Goal: Task Accomplishment & Management: Complete application form

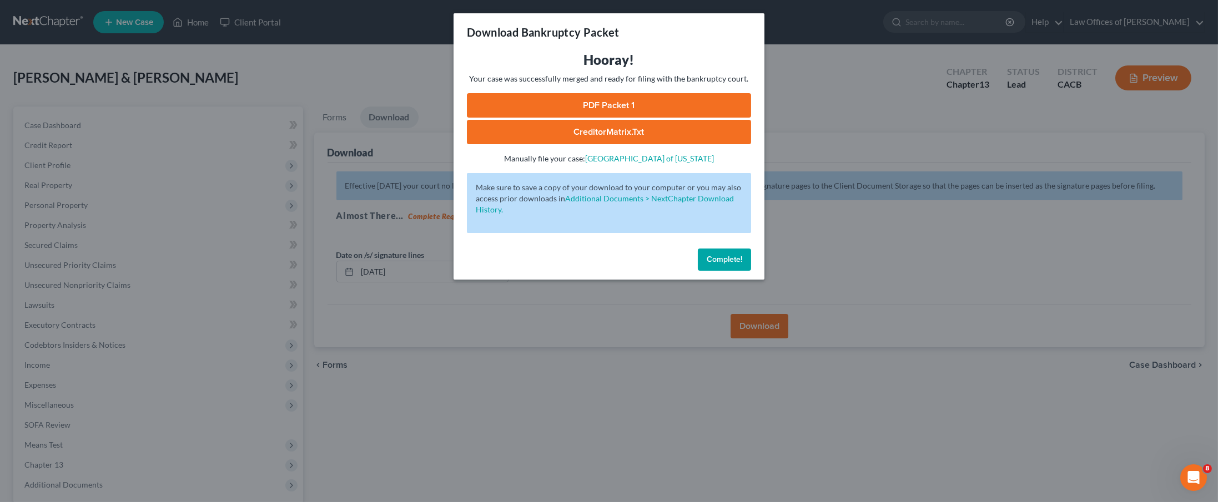
click at [721, 255] on span "Complete!" at bounding box center [724, 259] width 36 height 9
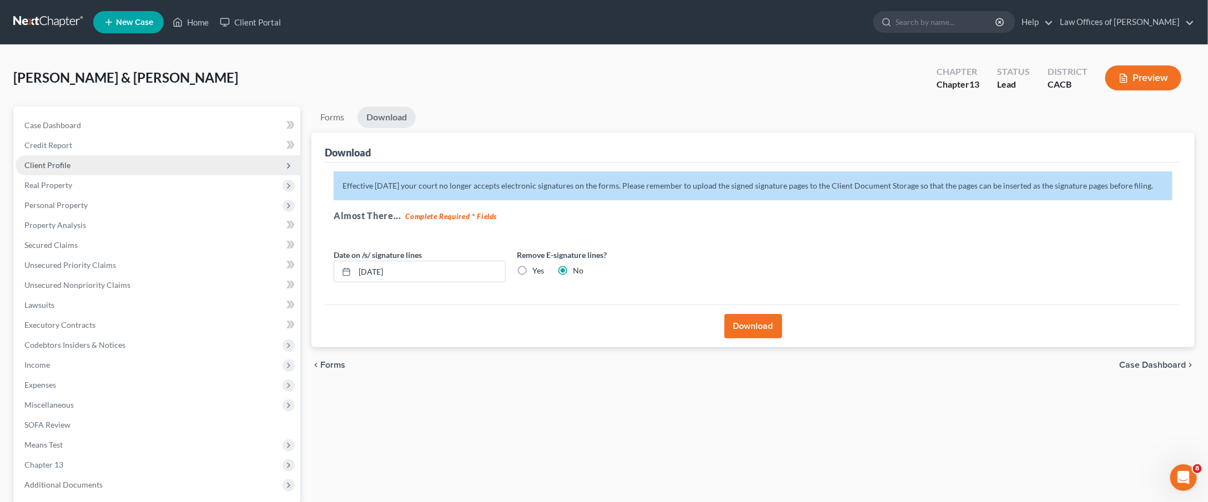
click at [70, 164] on span "Client Profile" at bounding box center [158, 165] width 285 height 20
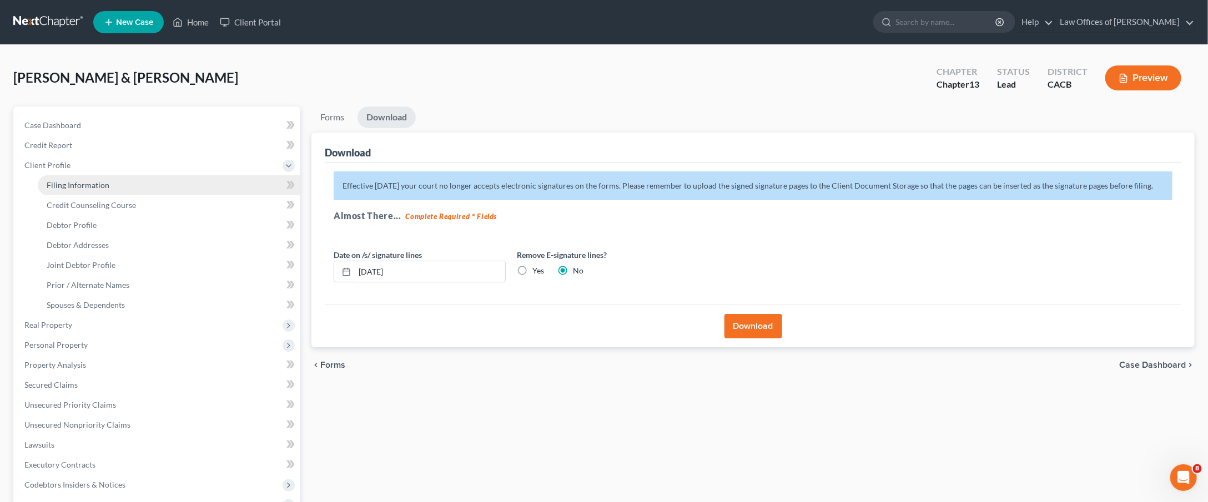
click at [83, 188] on link "Filing Information" at bounding box center [169, 185] width 263 height 20
select select "1"
select select "3"
select select "4"
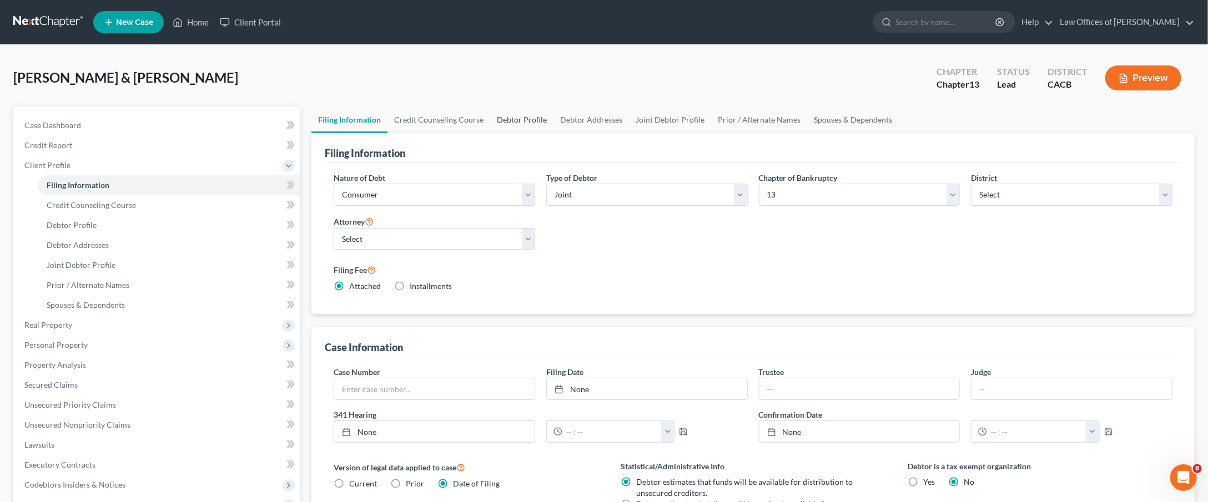
click at [518, 124] on link "Debtor Profile" at bounding box center [521, 120] width 63 height 27
select select "1"
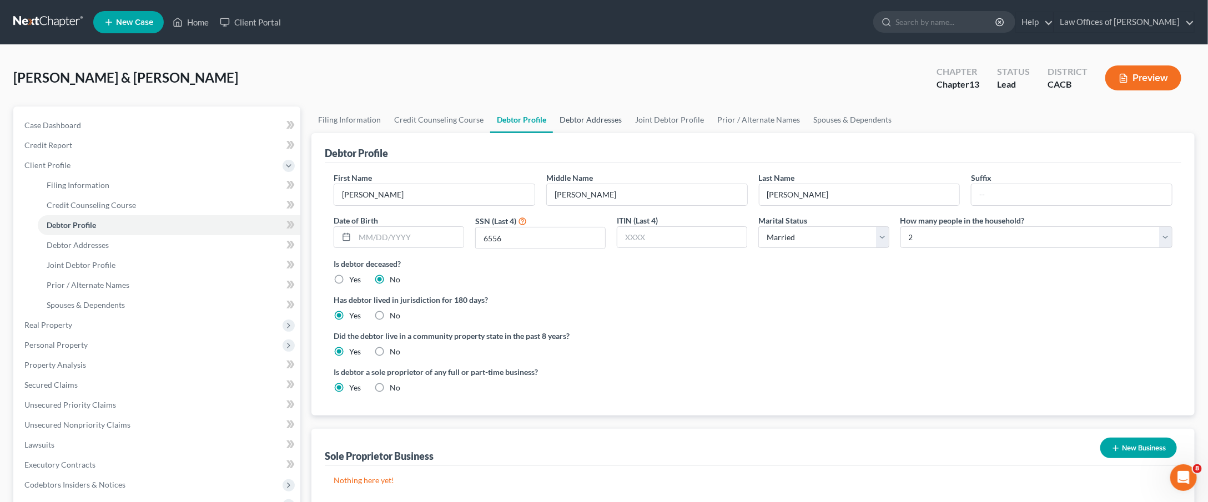
radio input "true"
click at [358, 120] on link "Filing Information" at bounding box center [349, 120] width 76 height 27
select select "1"
select select "3"
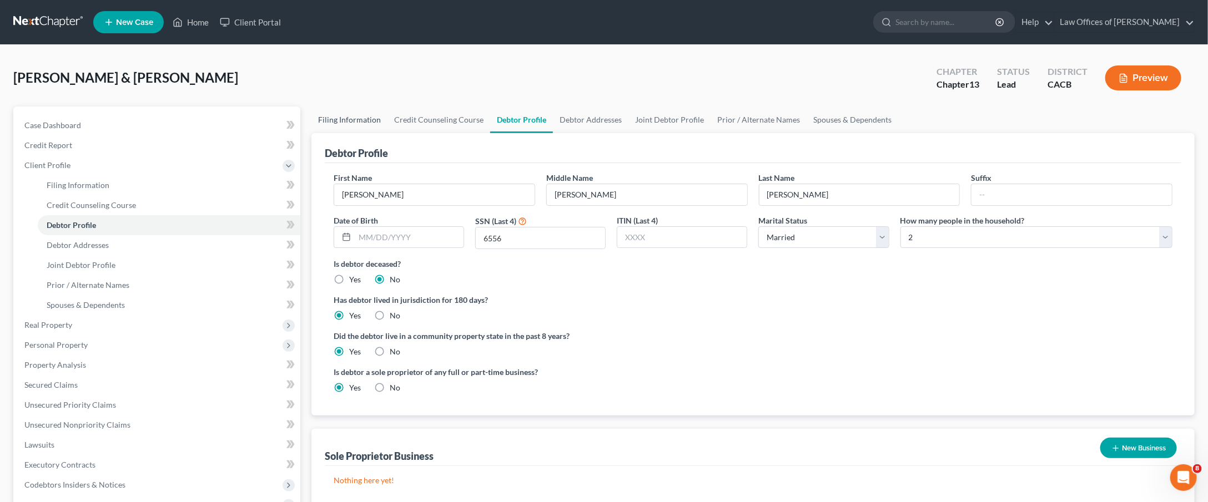
select select "7"
select select "0"
select select "4"
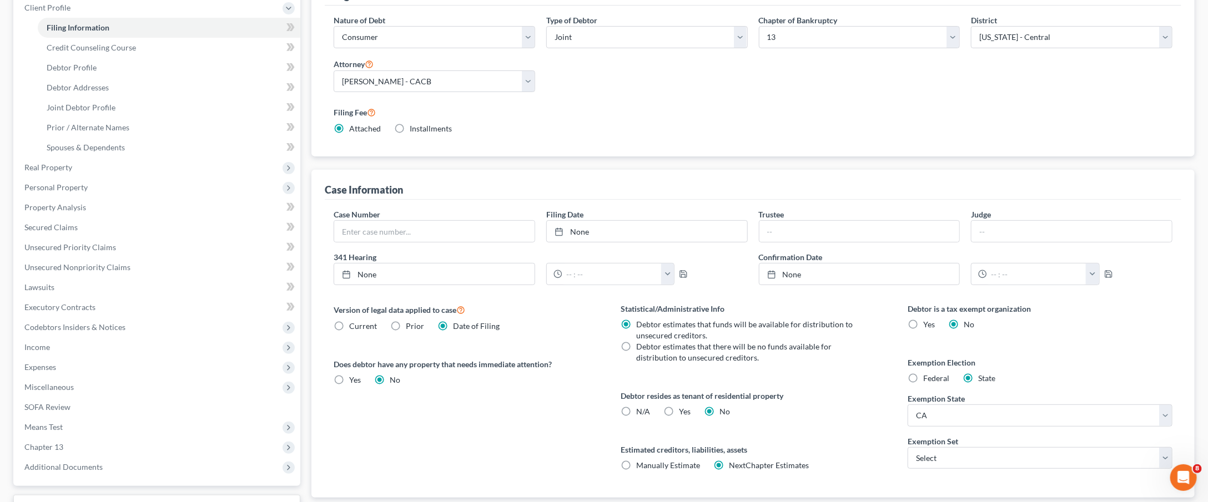
scroll to position [112, 0]
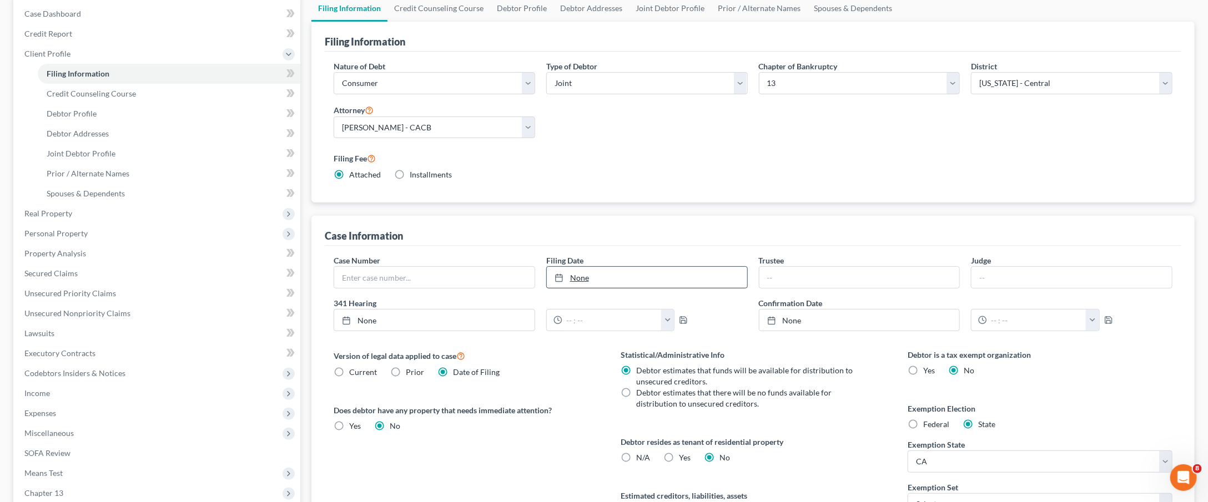
click at [597, 272] on link "None" at bounding box center [647, 277] width 200 height 21
click at [469, 275] on input "text" at bounding box center [434, 277] width 200 height 21
click at [398, 275] on input "text" at bounding box center [434, 277] width 200 height 21
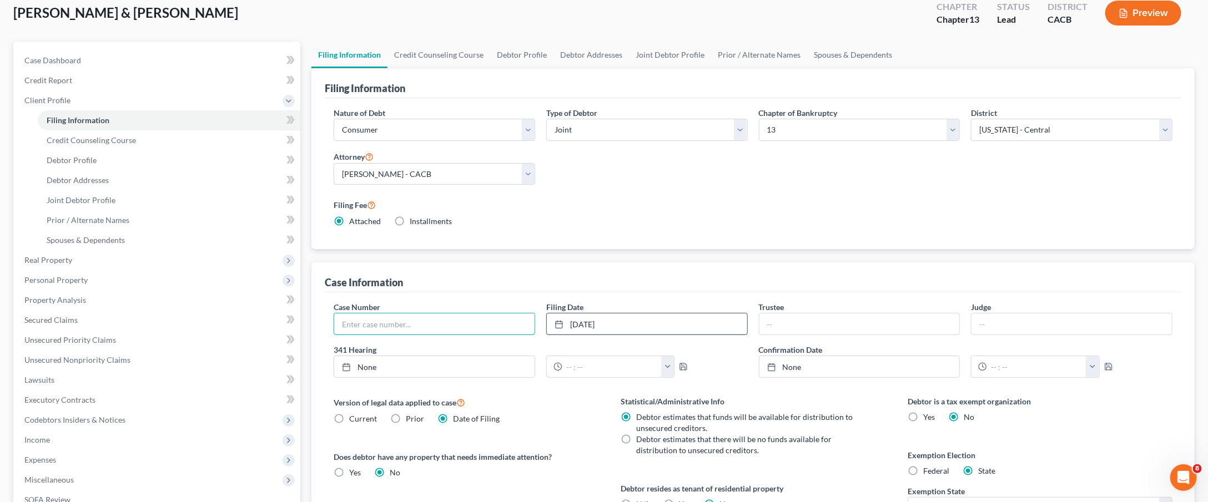
paste input "6:25-bk-17288"
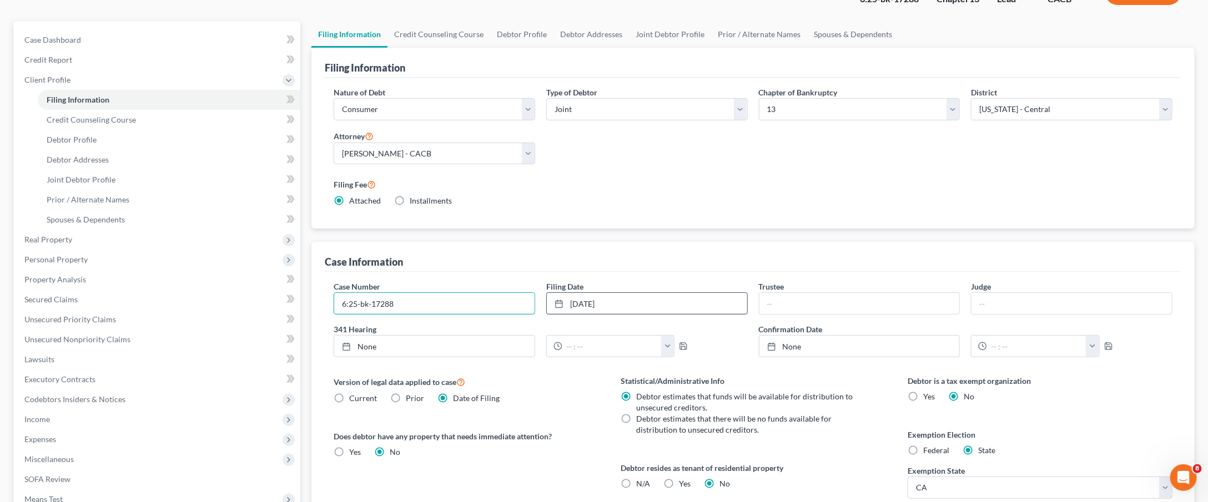
scroll to position [0, 0]
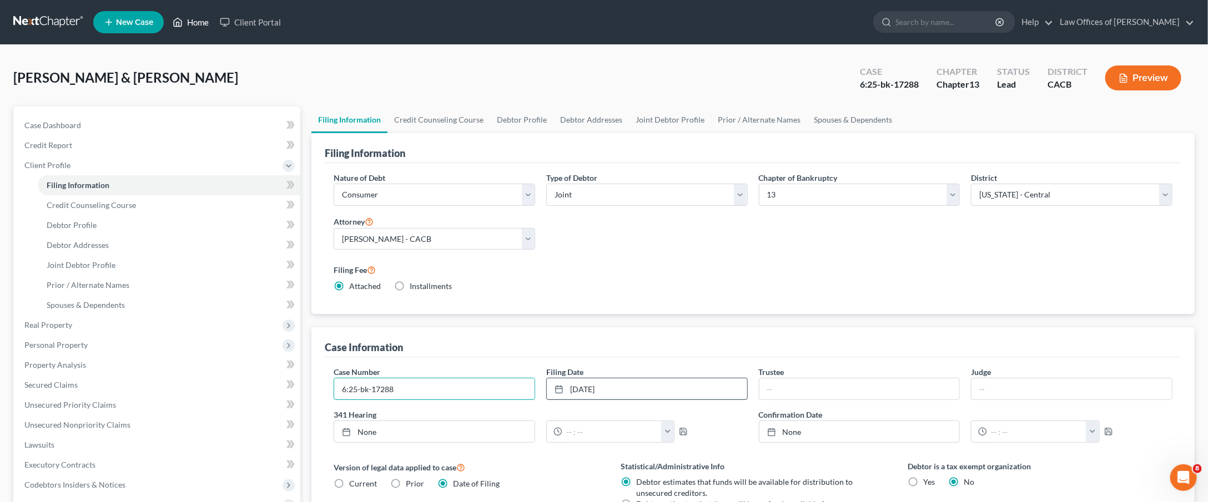
type input "6:25-bk-17288"
click at [203, 28] on link "Home" at bounding box center [190, 22] width 47 height 20
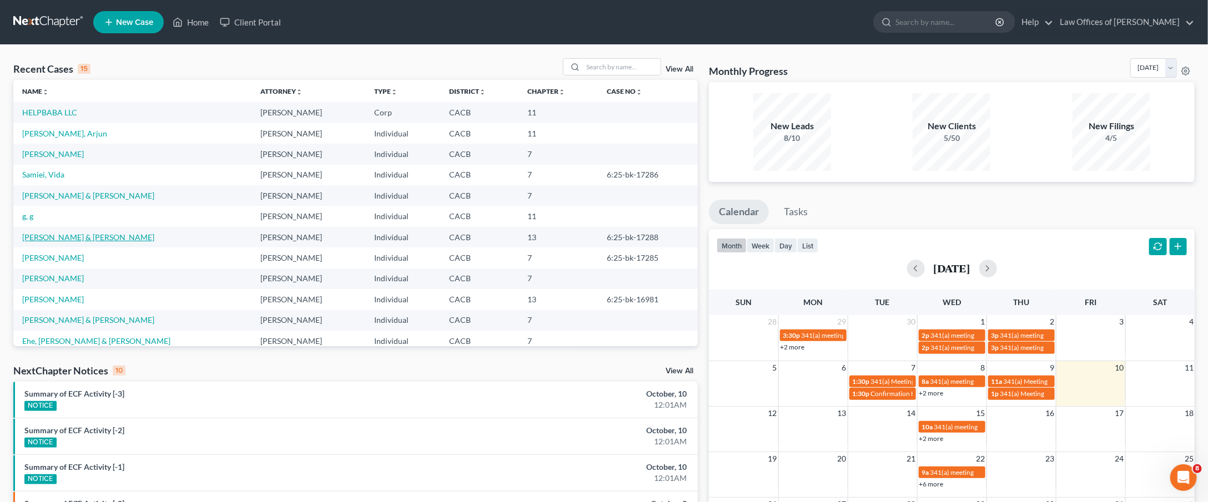
click at [68, 235] on link "[PERSON_NAME] & [PERSON_NAME]" at bounding box center [88, 237] width 132 height 9
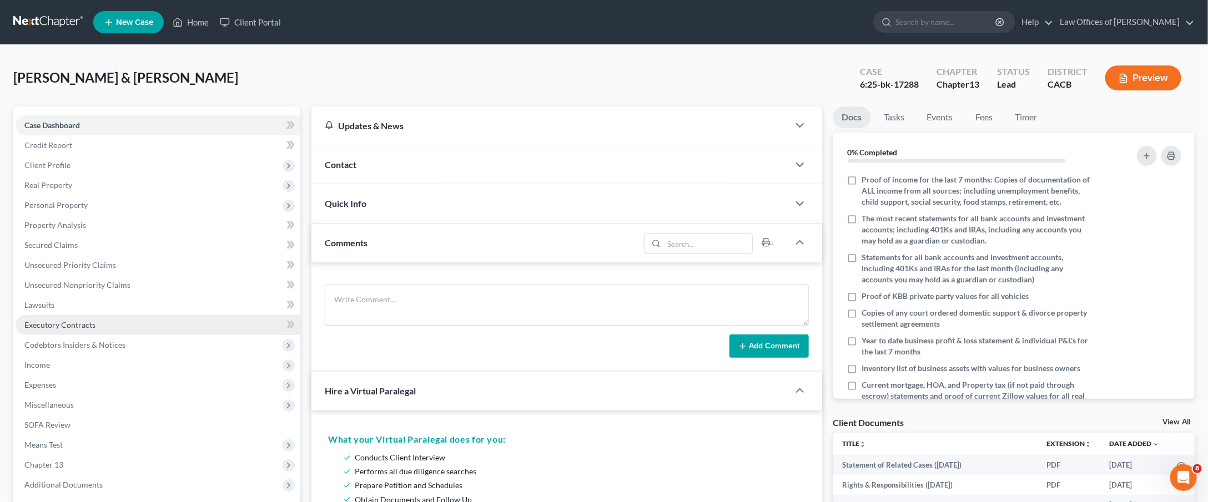
scroll to position [1880, 0]
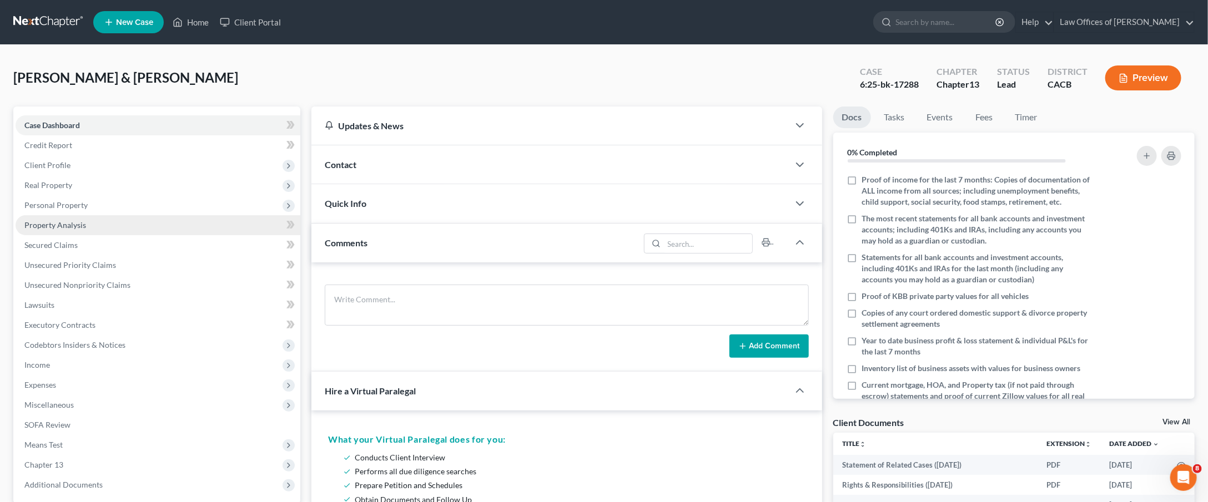
click at [54, 220] on span "Property Analysis" at bounding box center [55, 224] width 62 height 9
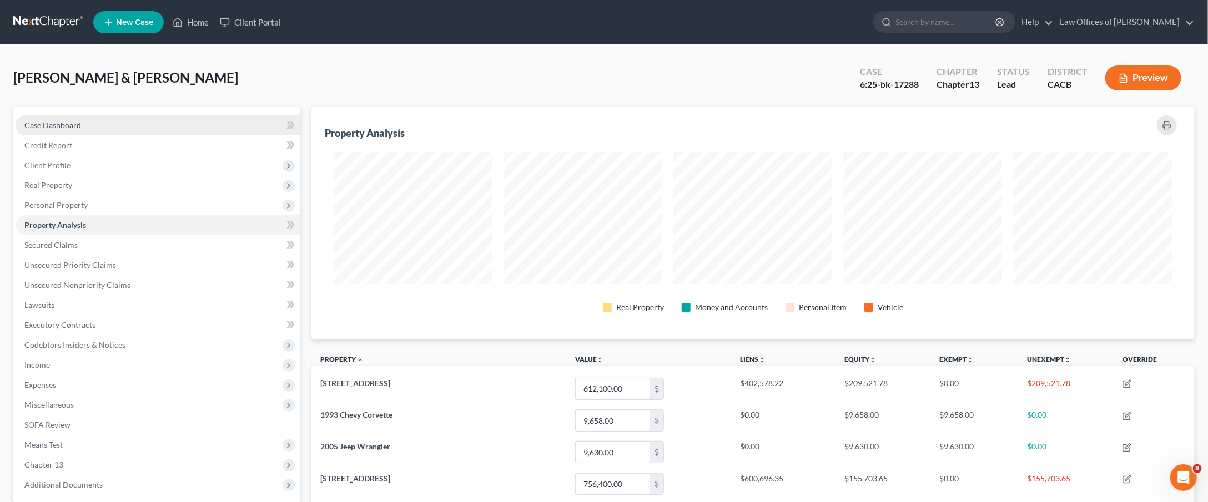
click at [83, 117] on link "Case Dashboard" at bounding box center [158, 125] width 285 height 20
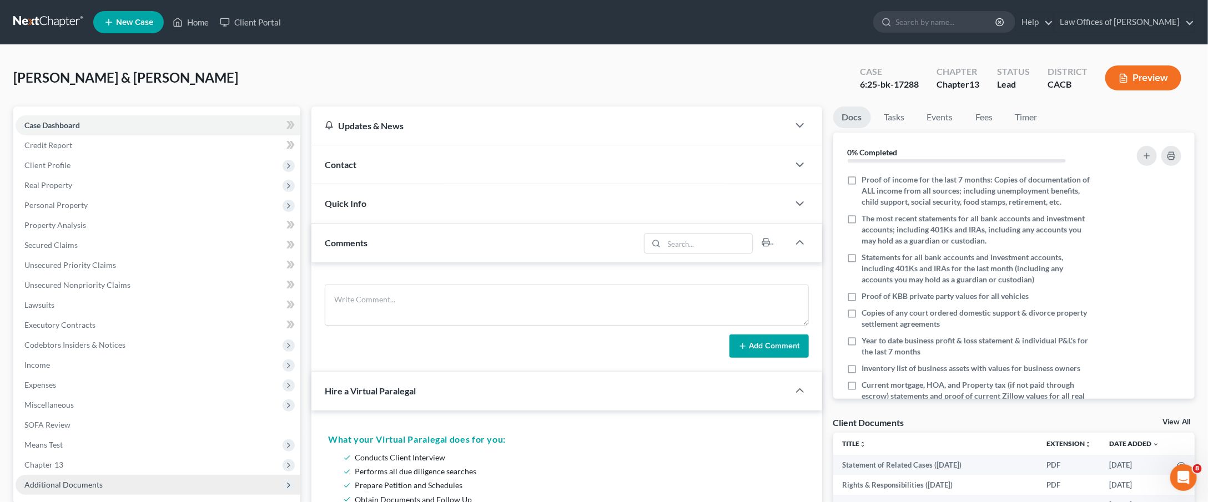
scroll to position [112, 0]
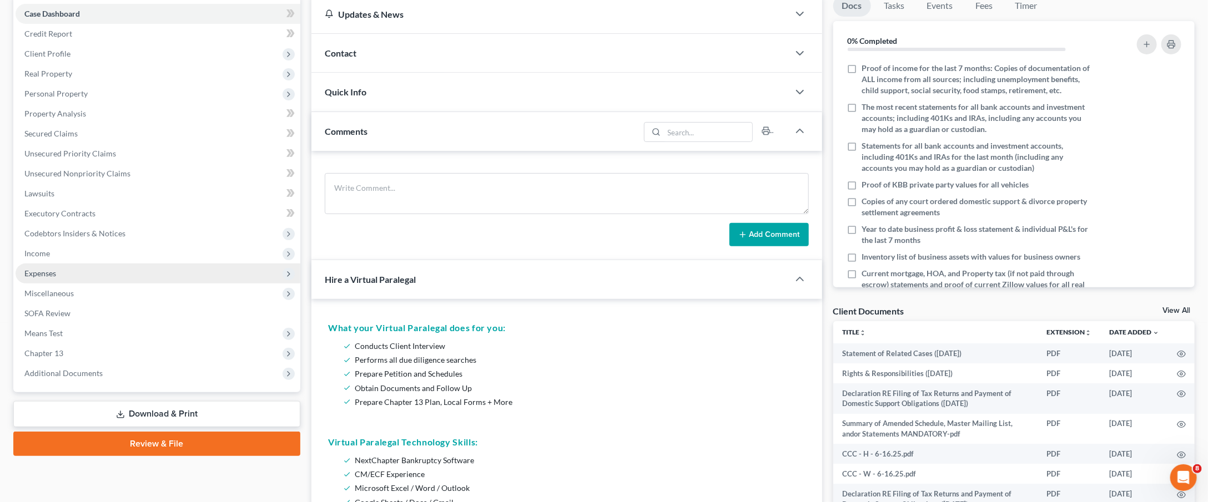
click at [57, 269] on span "Expenses" at bounding box center [158, 274] width 285 height 20
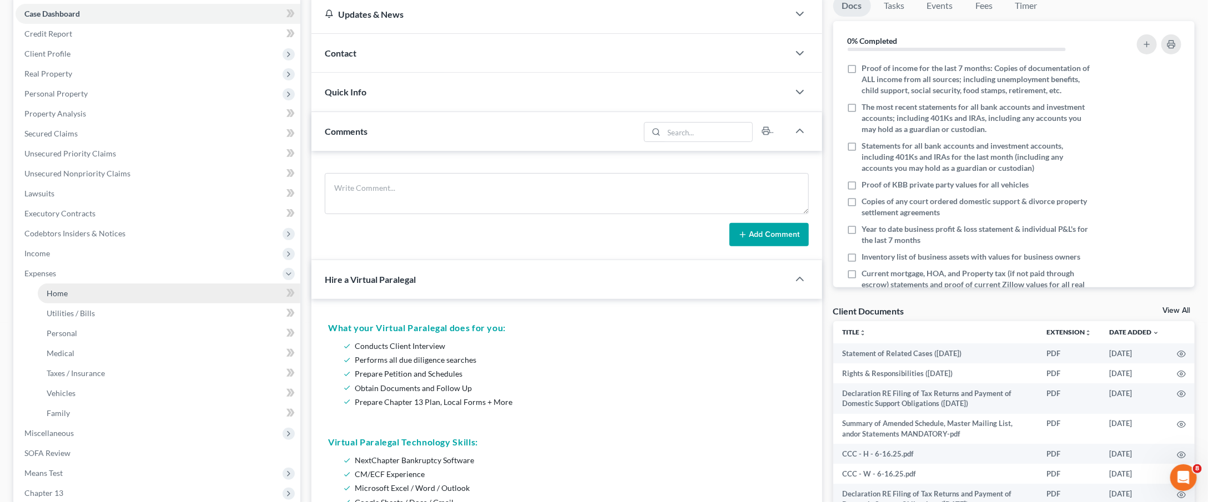
click at [69, 284] on link "Home" at bounding box center [169, 294] width 263 height 20
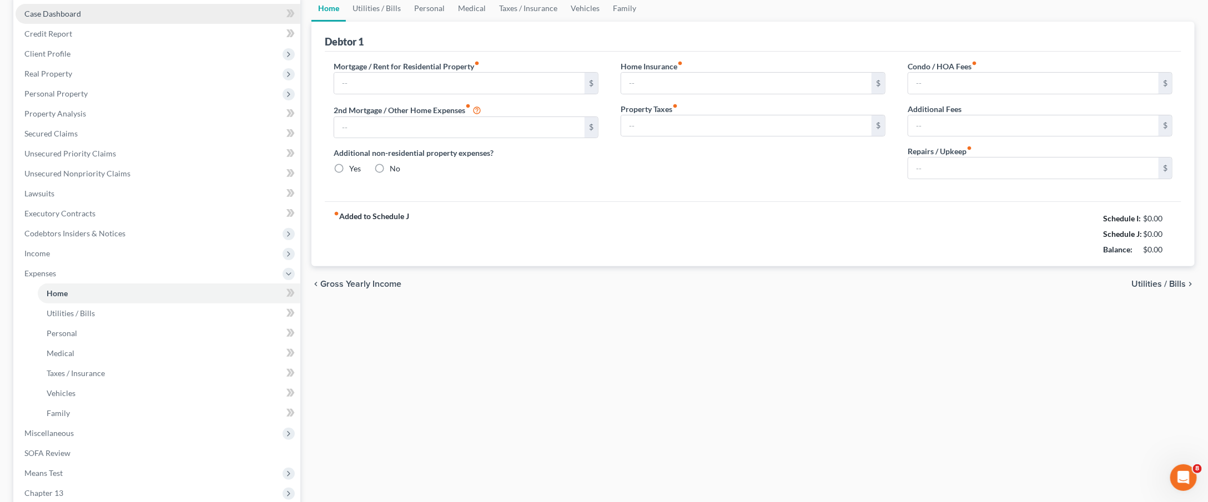
scroll to position [14, 0]
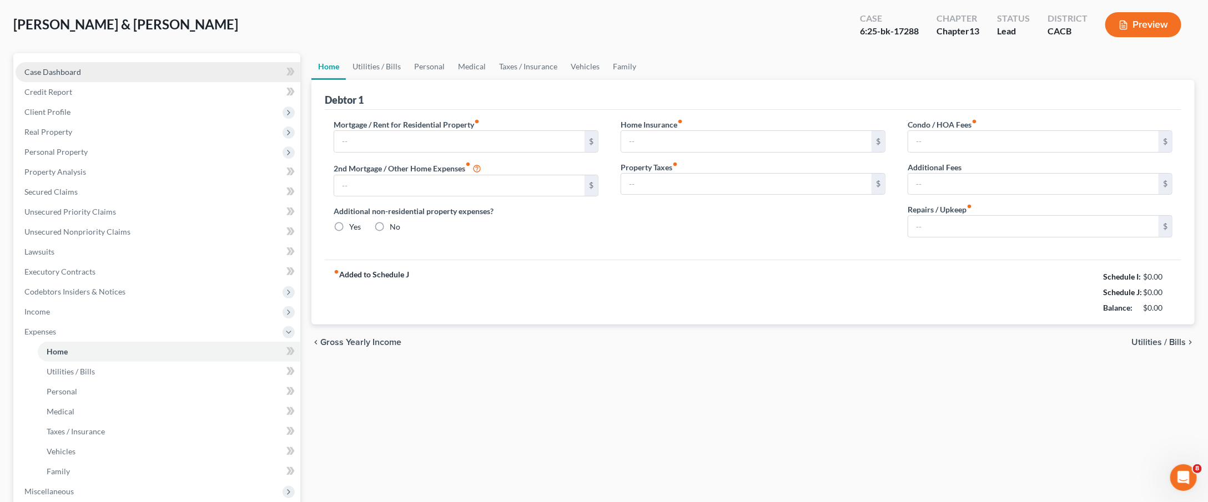
type input "1,599.00"
type input "174.00"
radio input "true"
type input "0.00"
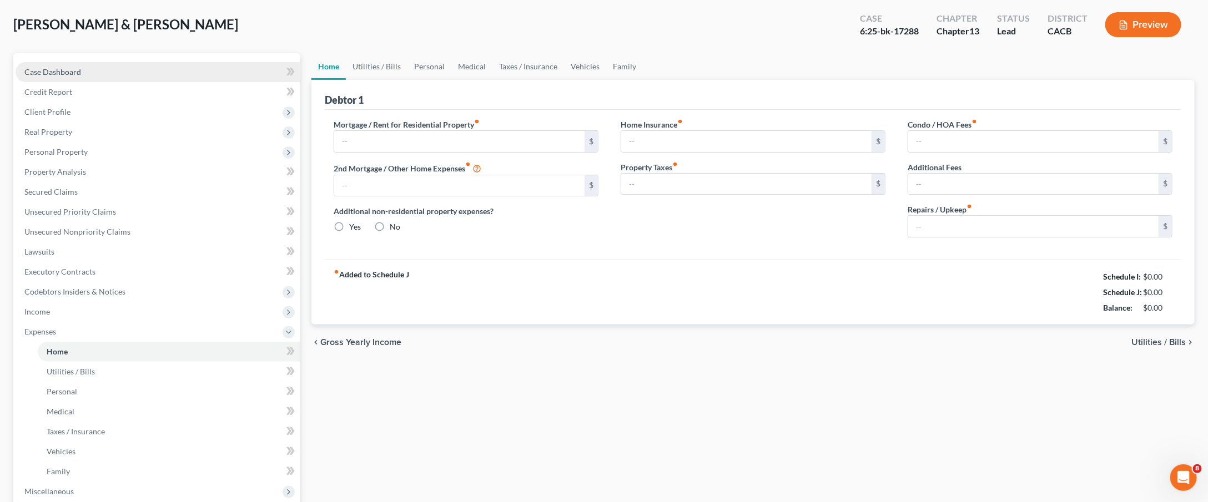
type input "0.00"
type input "200.00"
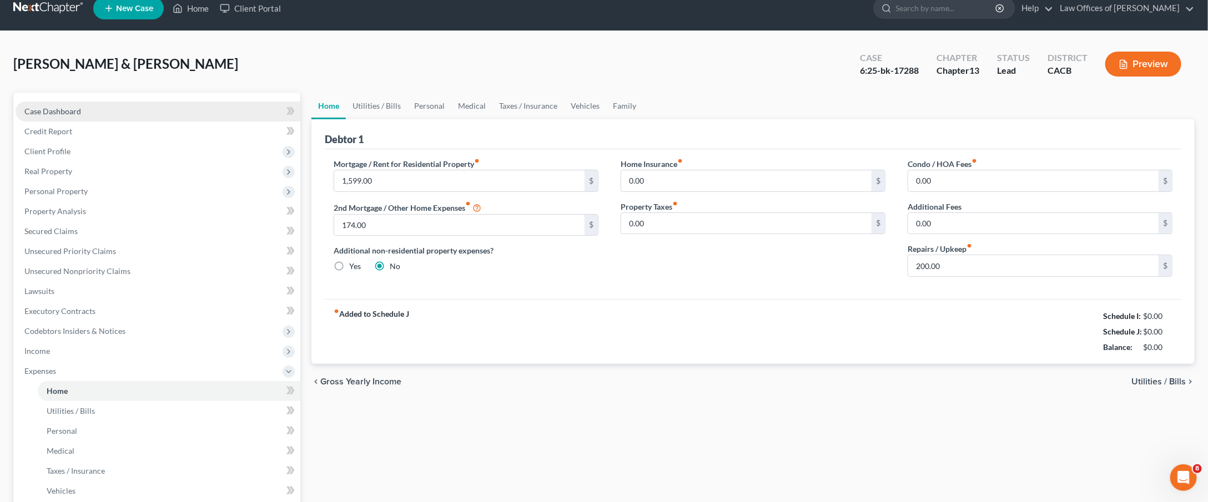
scroll to position [0, 0]
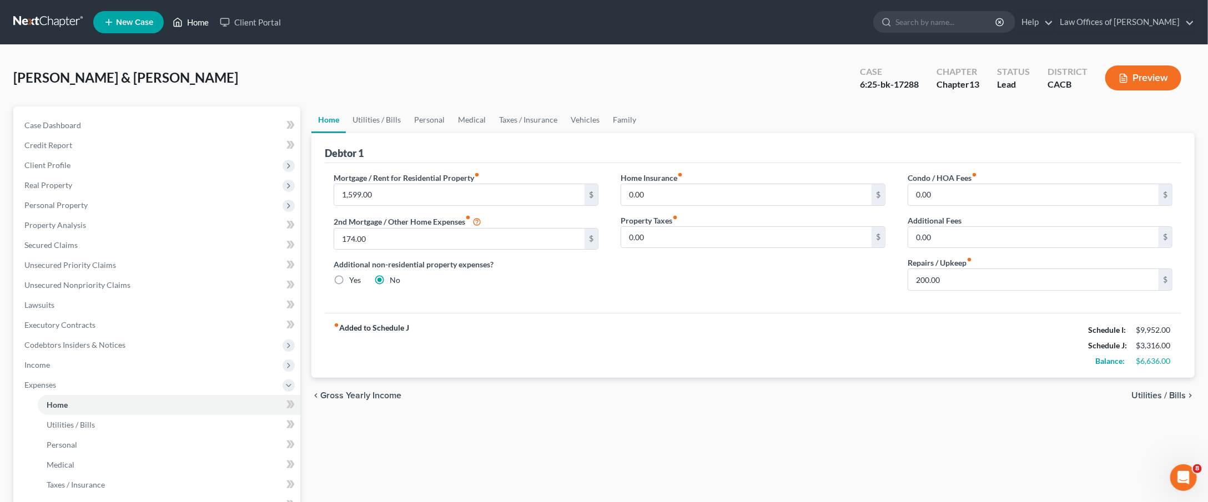
click at [194, 20] on link "Home" at bounding box center [190, 22] width 47 height 20
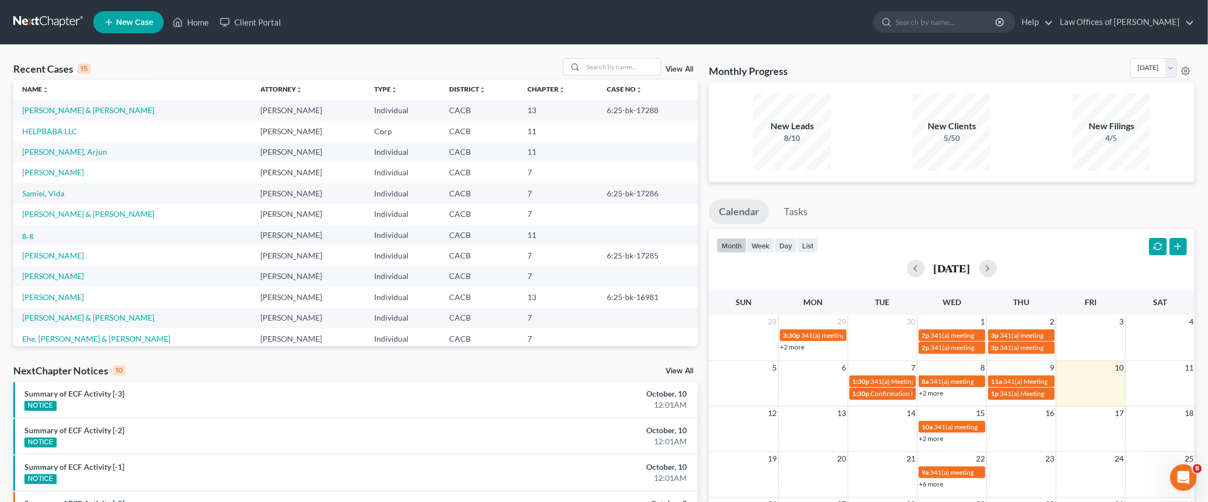
scroll to position [5, 0]
click at [65, 290] on link "[PERSON_NAME]" at bounding box center [53, 294] width 62 height 9
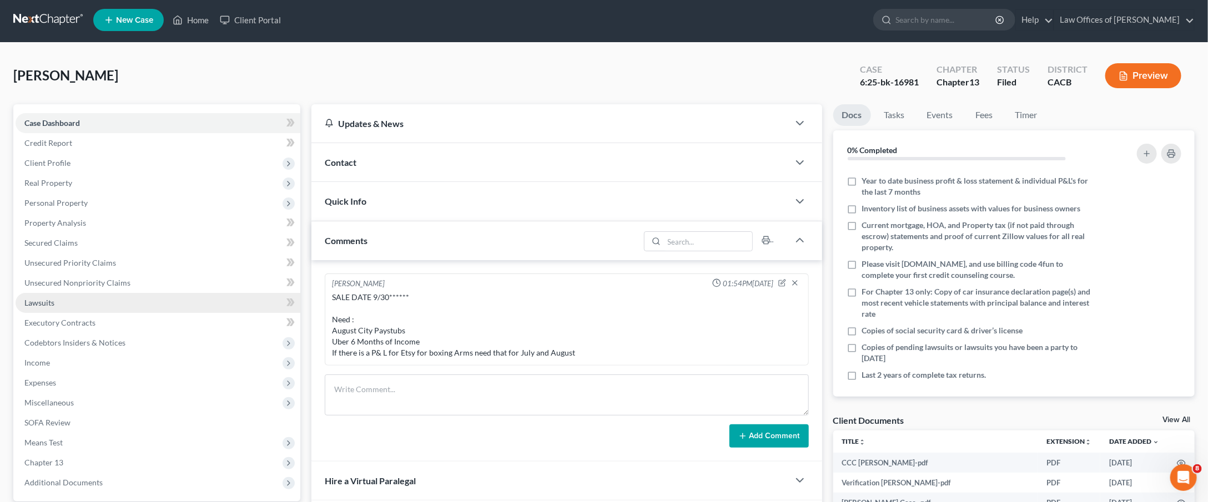
scroll to position [47, 0]
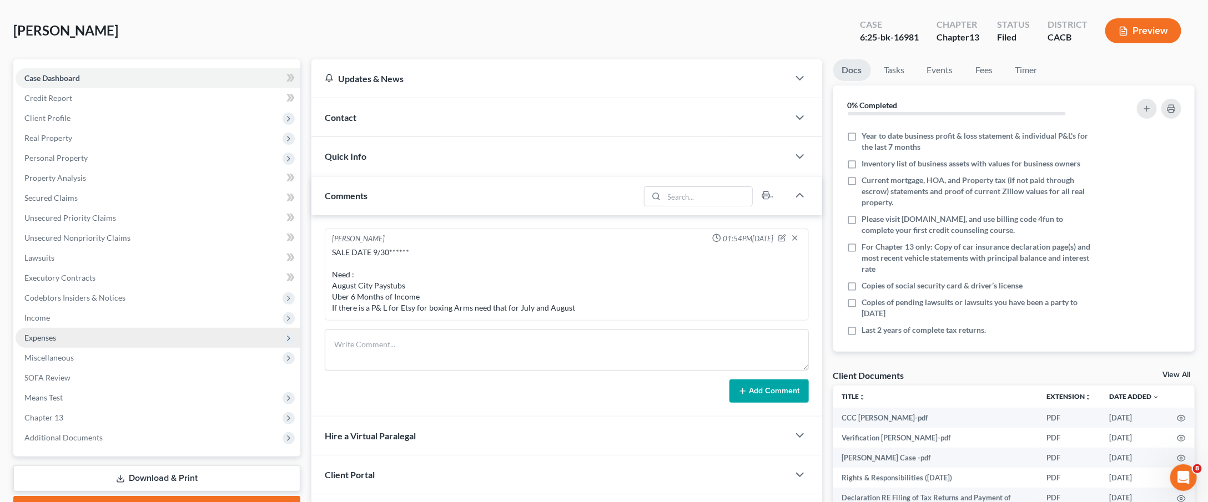
click at [44, 334] on span "Expenses" at bounding box center [158, 338] width 285 height 20
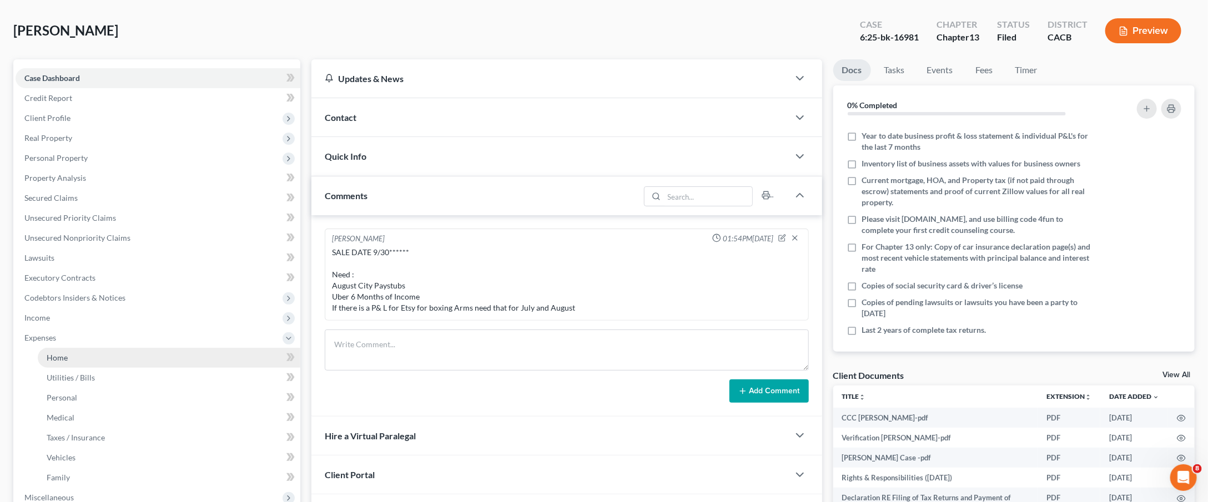
click at [117, 348] on link "Home" at bounding box center [169, 358] width 263 height 20
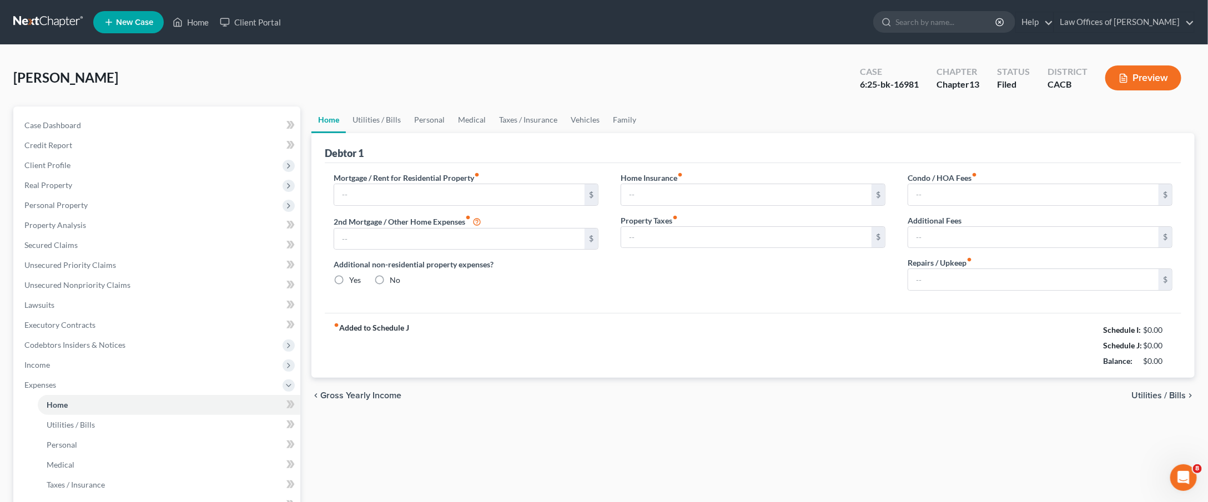
type input "2,099.90"
type input "0.00"
radio input "true"
type input "0.00"
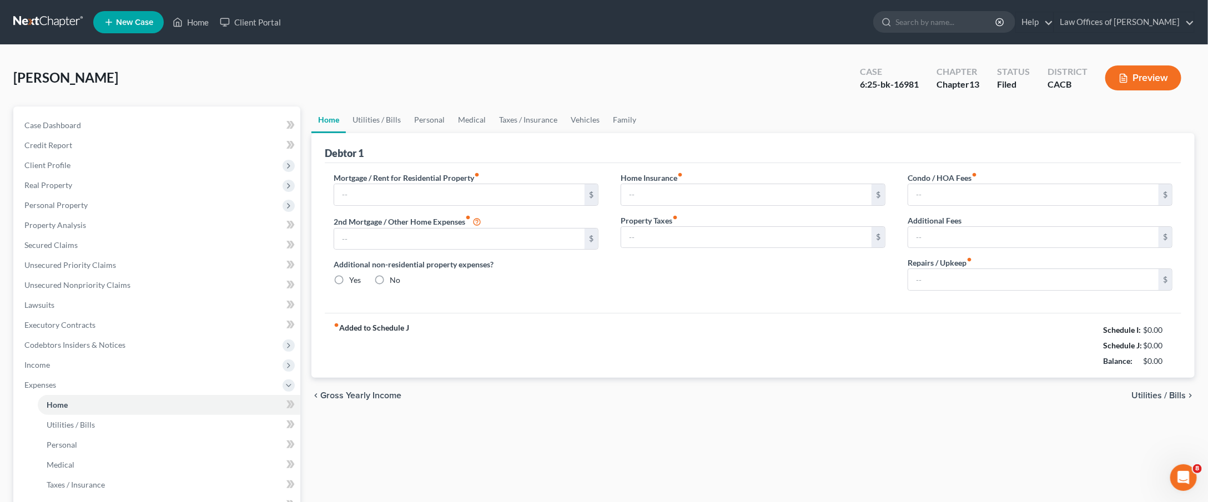
type input "0.00"
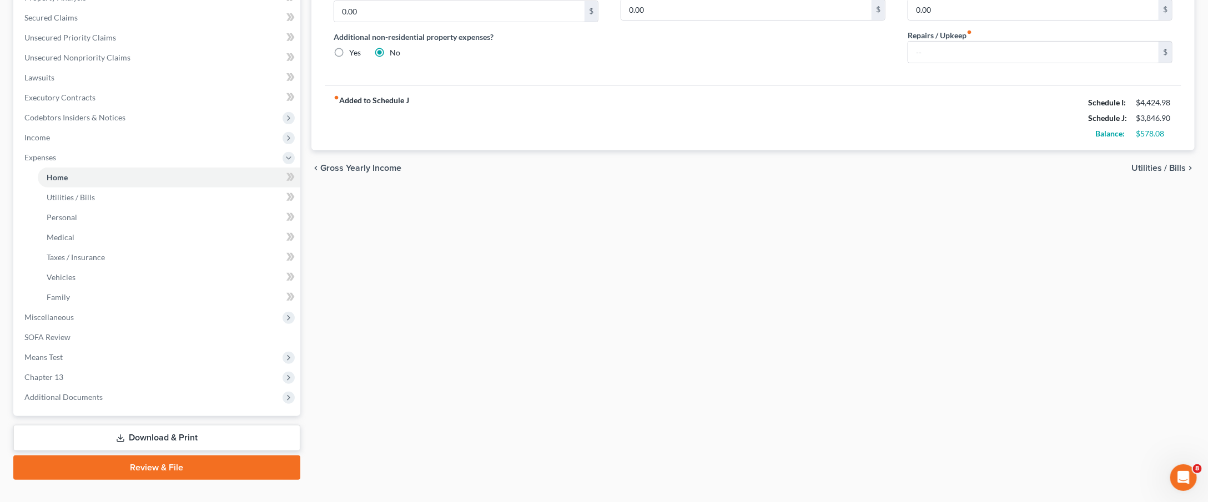
click at [155, 425] on link "Download & Print" at bounding box center [156, 438] width 287 height 26
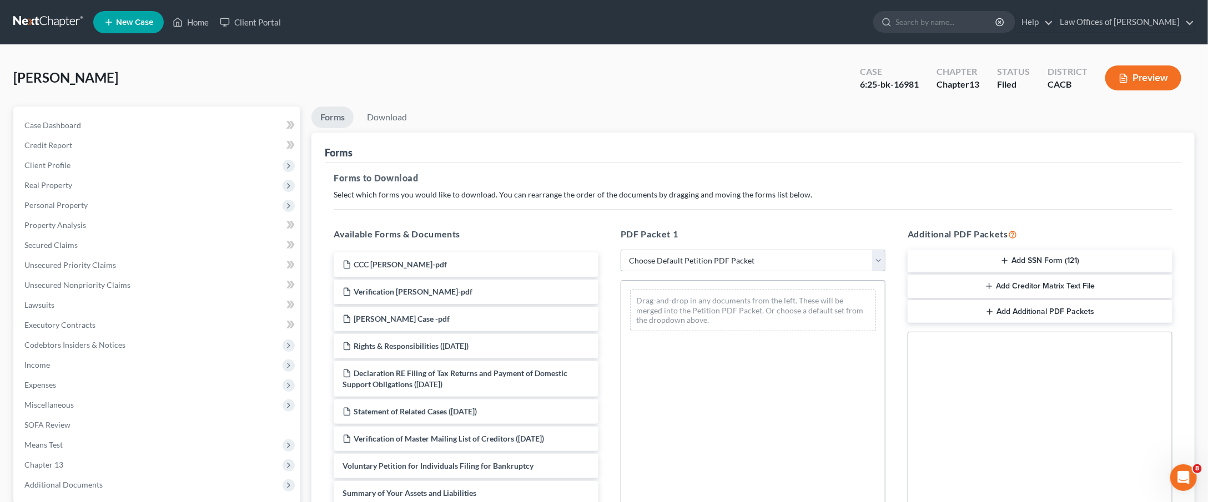
select select "0"
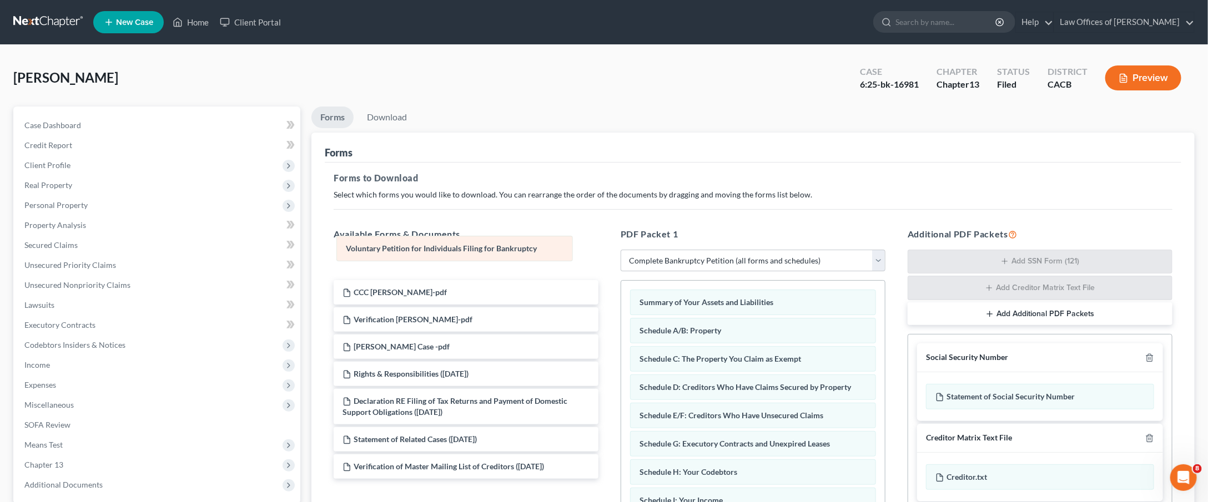
scroll to position [2, 0]
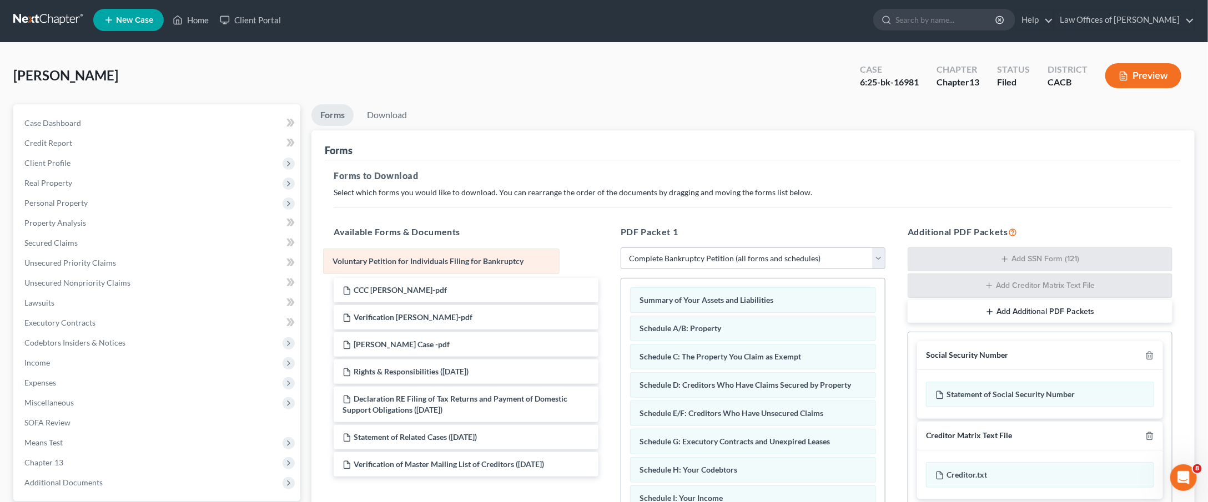
drag, startPoint x: 692, startPoint y: 298, endPoint x: 402, endPoint y: 263, distance: 292.4
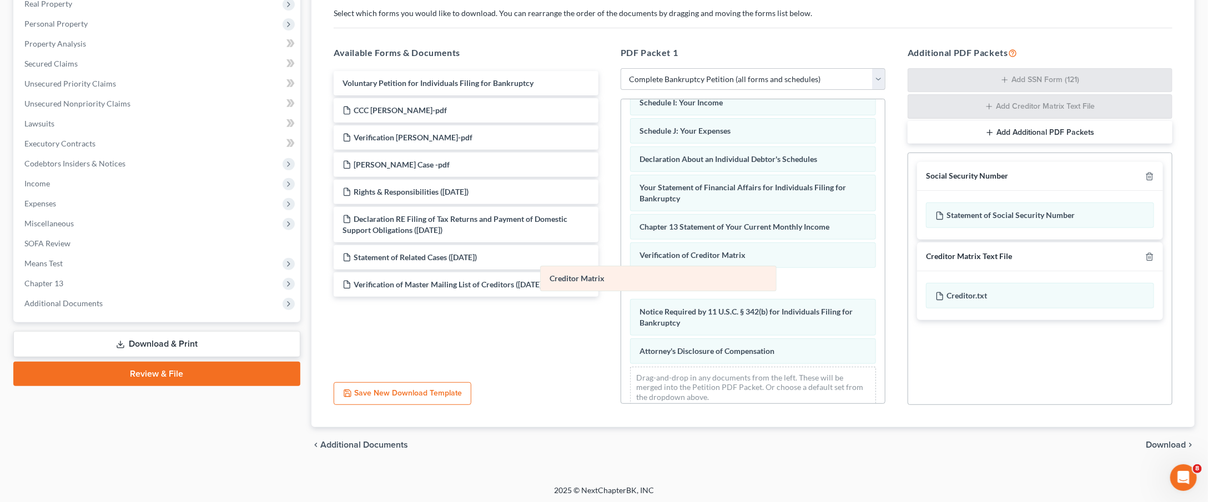
scroll to position [191, 0]
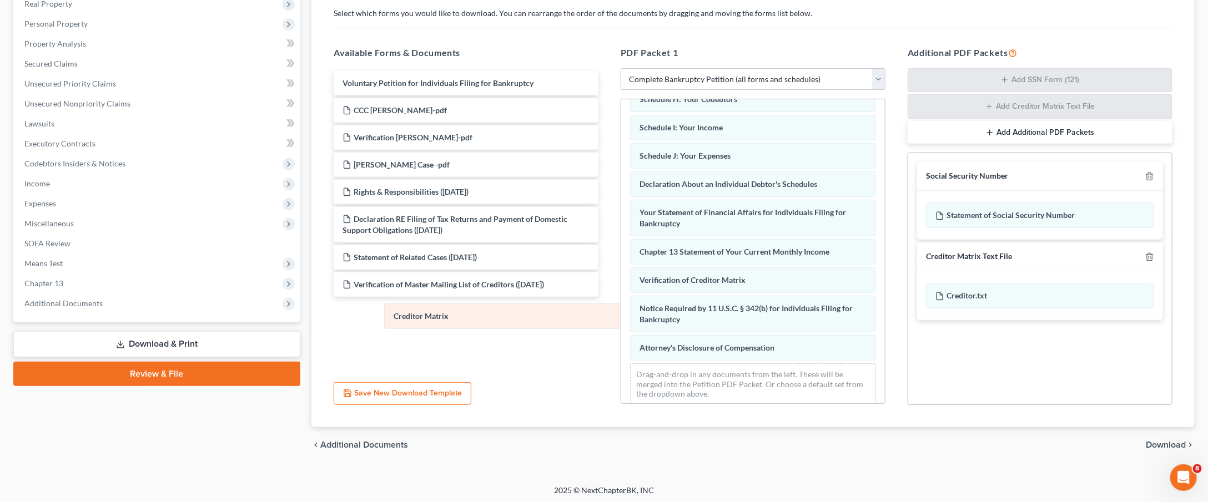
drag, startPoint x: 709, startPoint y: 250, endPoint x: 463, endPoint y: 319, distance: 255.5
click at [621, 319] on div "Creditor Matrix Summary of Your Assets and Liabilities Schedule A/B: Property S…" at bounding box center [753, 161] width 264 height 506
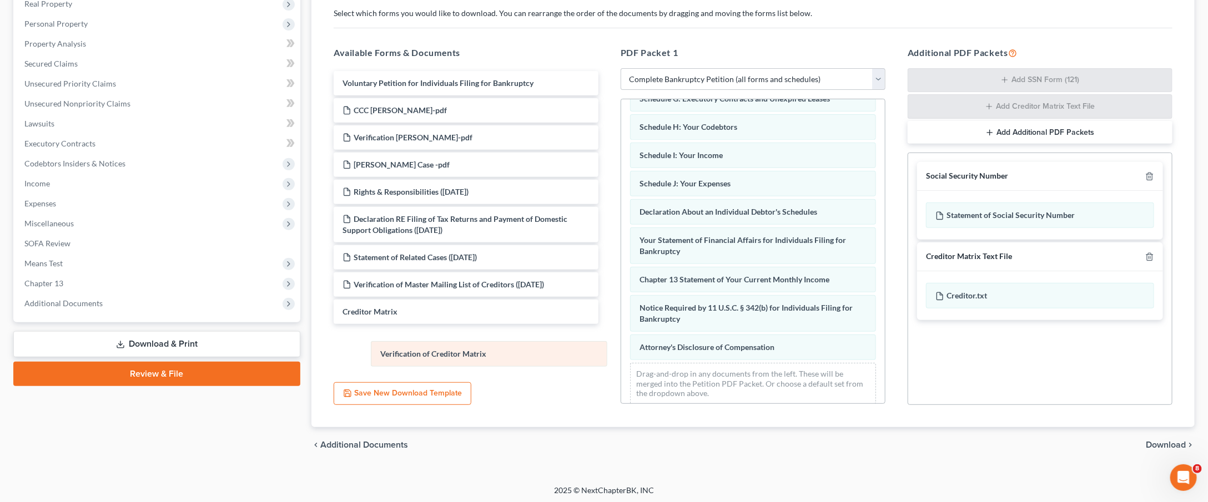
drag, startPoint x: 695, startPoint y: 275, endPoint x: 425, endPoint y: 355, distance: 281.7
click at [621, 355] on div "Verification of Creditor Matrix Summary of Your Assets and Liabilities Schedule…" at bounding box center [753, 175] width 264 height 478
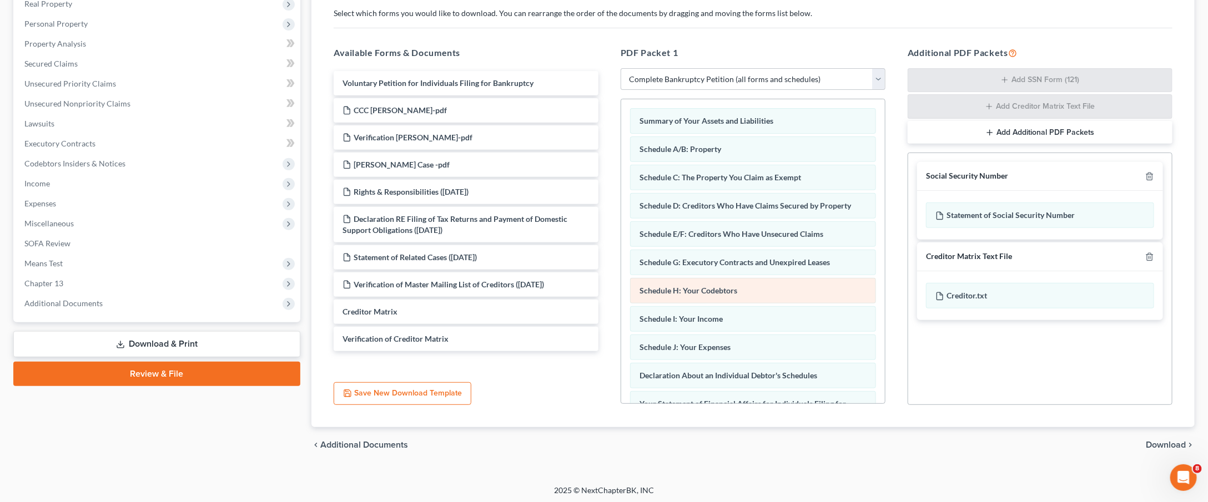
scroll to position [161, 0]
click at [1153, 180] on div "Social Security Number" at bounding box center [1040, 176] width 246 height 29
click at [1149, 173] on icon "button" at bounding box center [1149, 176] width 9 height 9
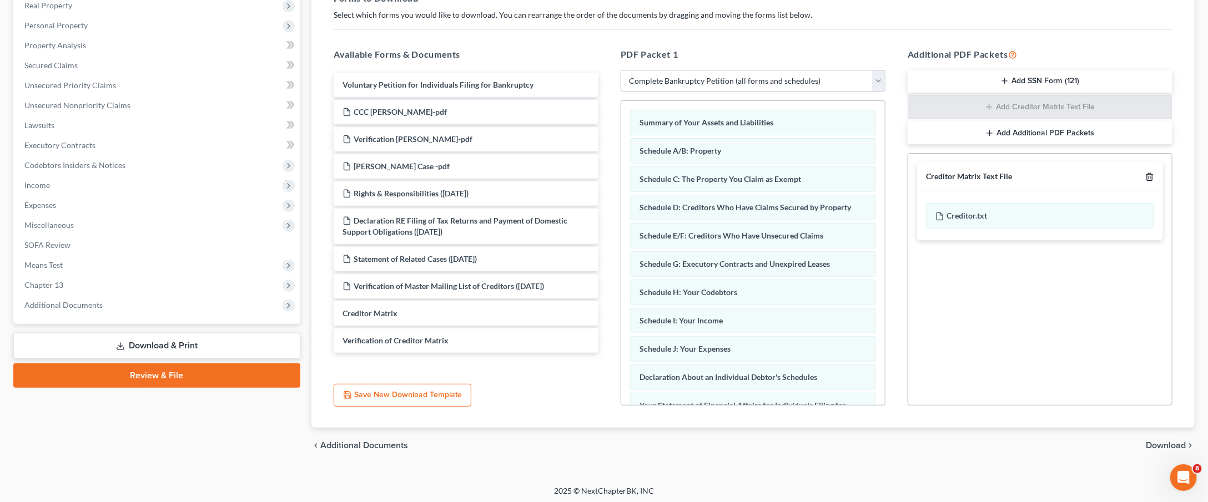
click at [1149, 173] on icon "button" at bounding box center [1149, 177] width 9 height 9
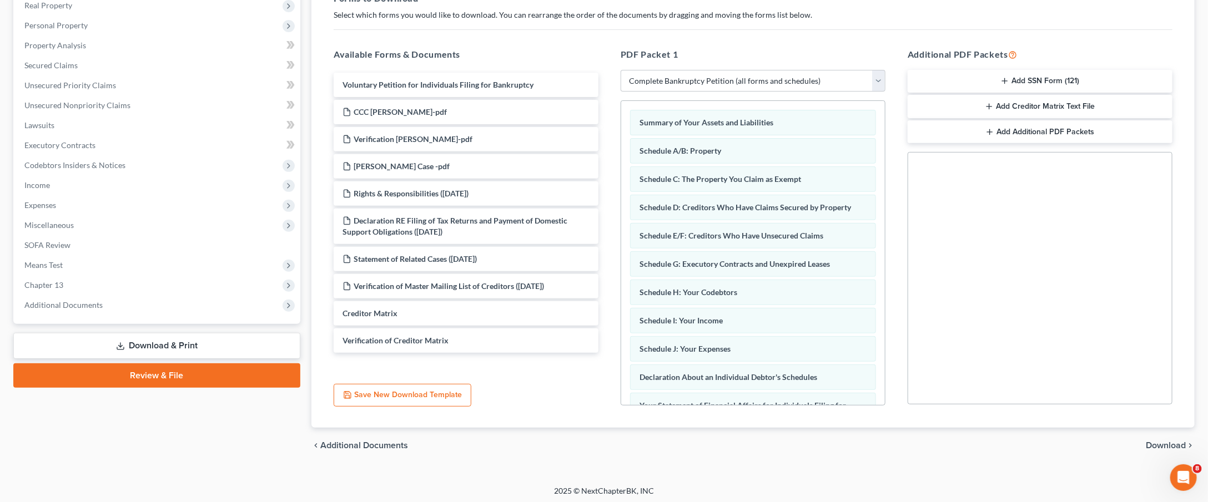
click at [1175, 435] on div "chevron_left Additional Documents Download chevron_right" at bounding box center [752, 446] width 883 height 36
click at [1170, 441] on span "Download" at bounding box center [1165, 445] width 40 height 9
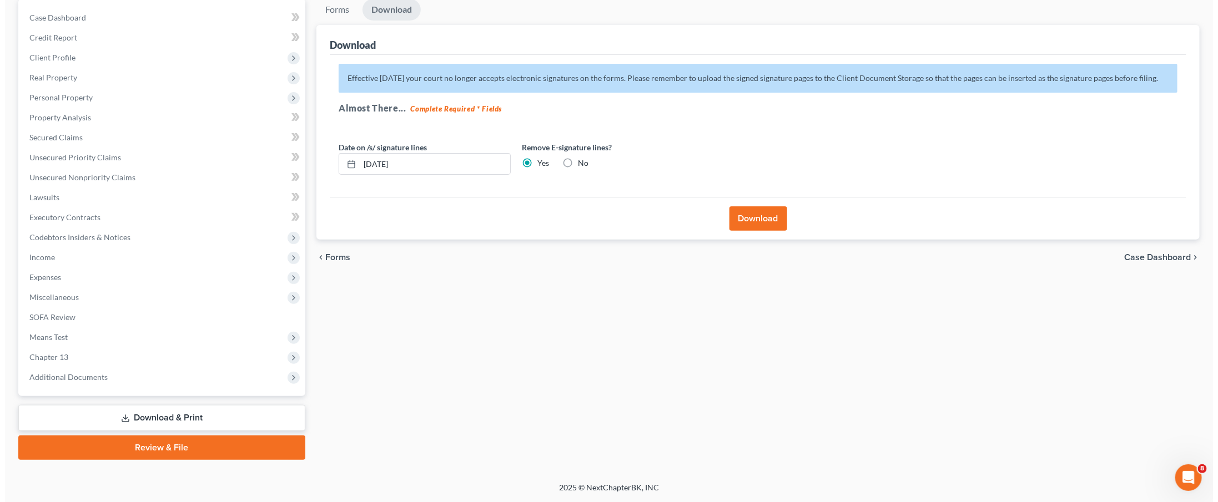
scroll to position [93, 0]
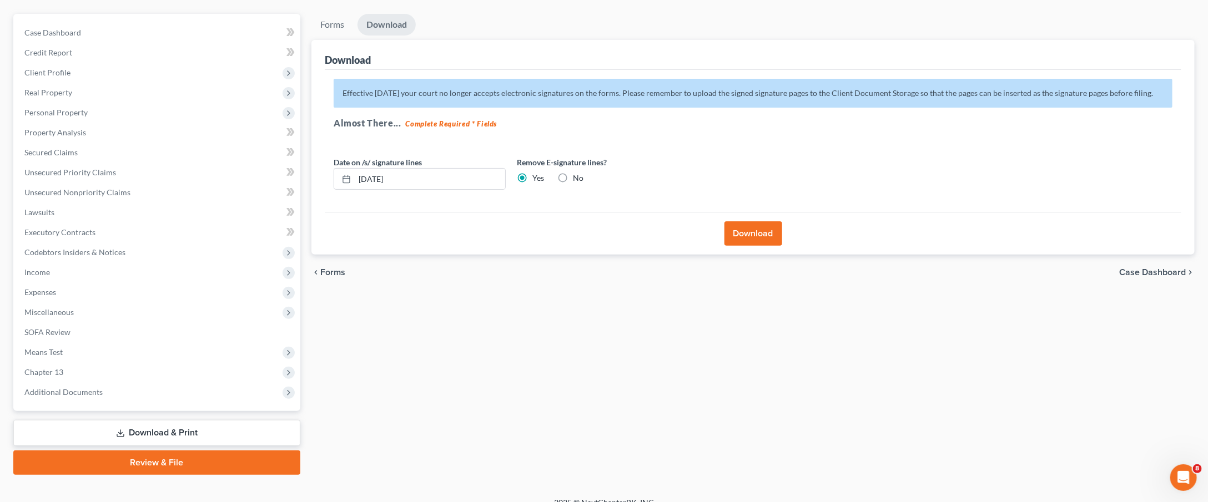
click at [573, 176] on label "No" at bounding box center [578, 178] width 11 height 11
click at [577, 176] on input "No" at bounding box center [580, 176] width 7 height 7
radio input "true"
radio input "false"
click at [743, 239] on button "Download" at bounding box center [753, 233] width 58 height 24
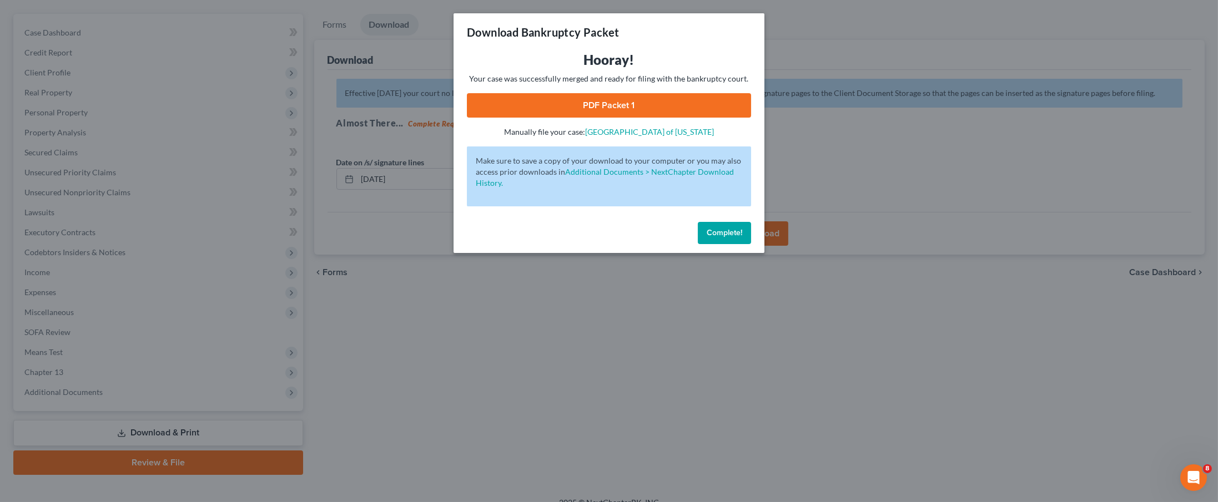
click at [523, 104] on link "PDF Packet 1" at bounding box center [609, 105] width 284 height 24
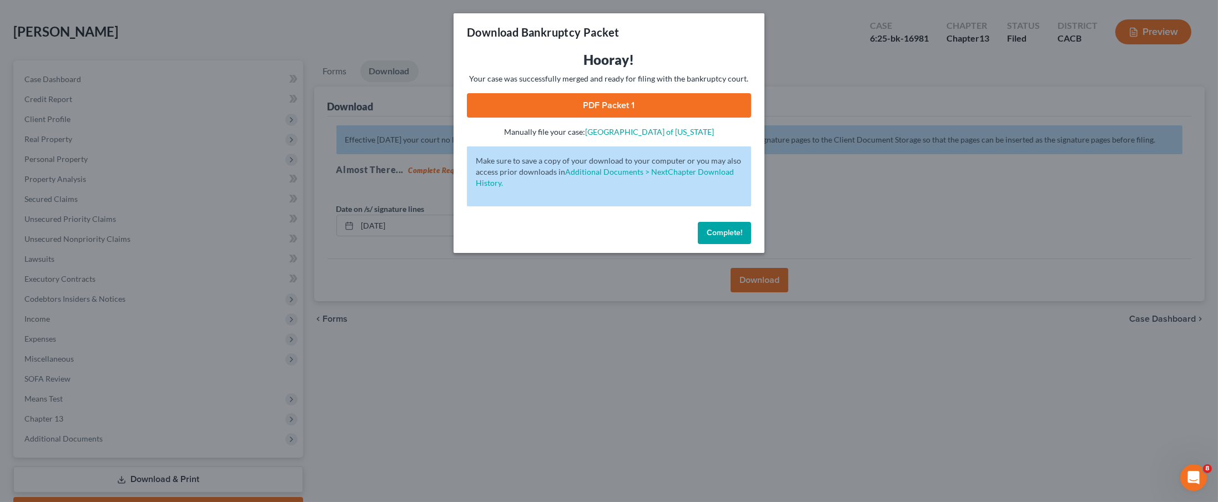
click at [681, 218] on div "Complete!" at bounding box center [608, 236] width 311 height 36
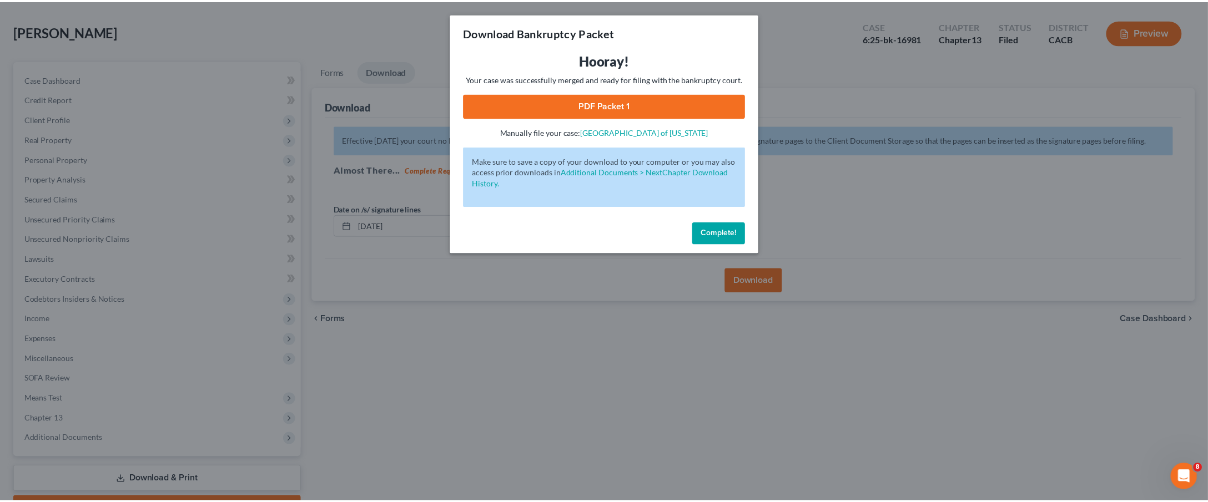
scroll to position [0, 0]
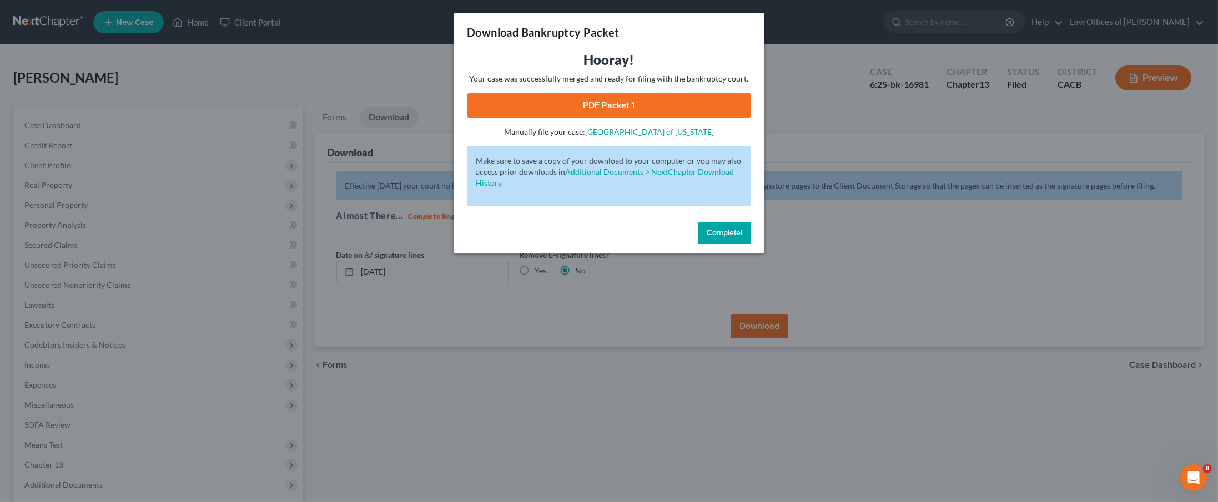
click at [698, 225] on button "Complete!" at bounding box center [724, 233] width 53 height 22
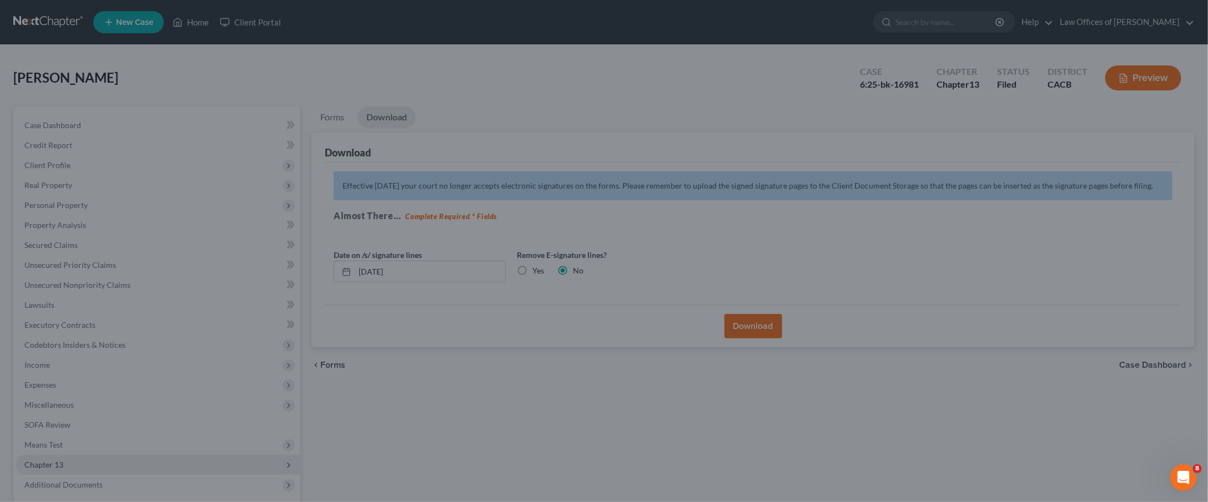
scroll to position [93, 0]
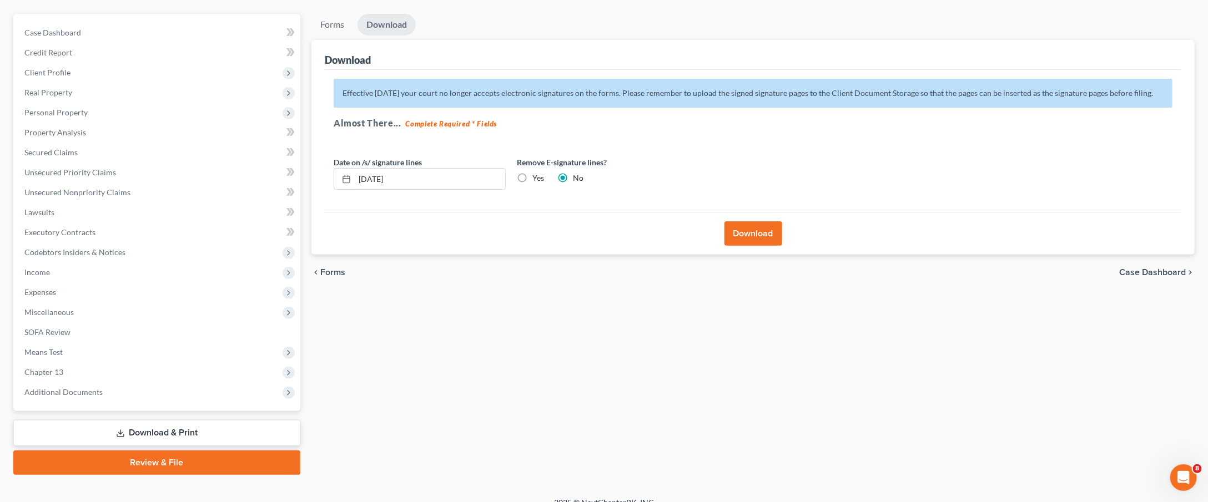
click at [142, 427] on link "Download & Print" at bounding box center [156, 433] width 287 height 26
click at [179, 426] on link "Download & Print" at bounding box center [156, 433] width 287 height 26
click at [158, 382] on span "Additional Documents" at bounding box center [158, 392] width 285 height 20
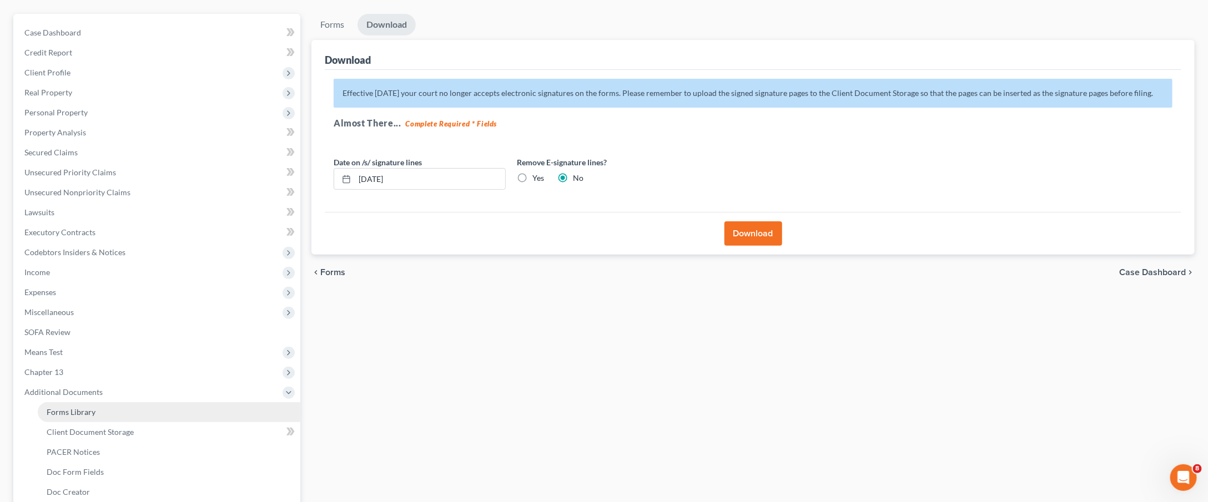
click at [143, 402] on link "Forms Library" at bounding box center [169, 412] width 263 height 20
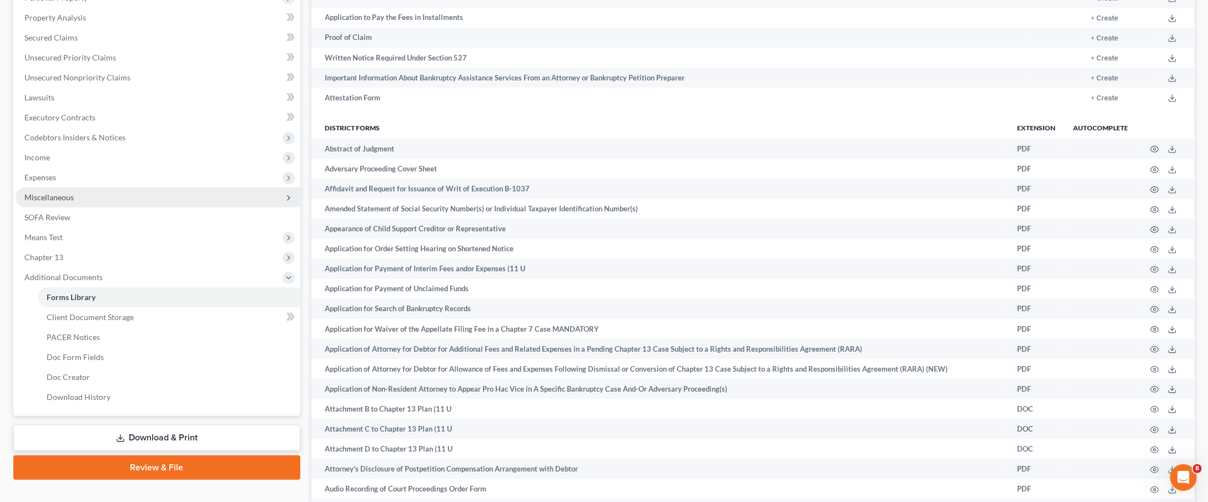
scroll to position [210, 0]
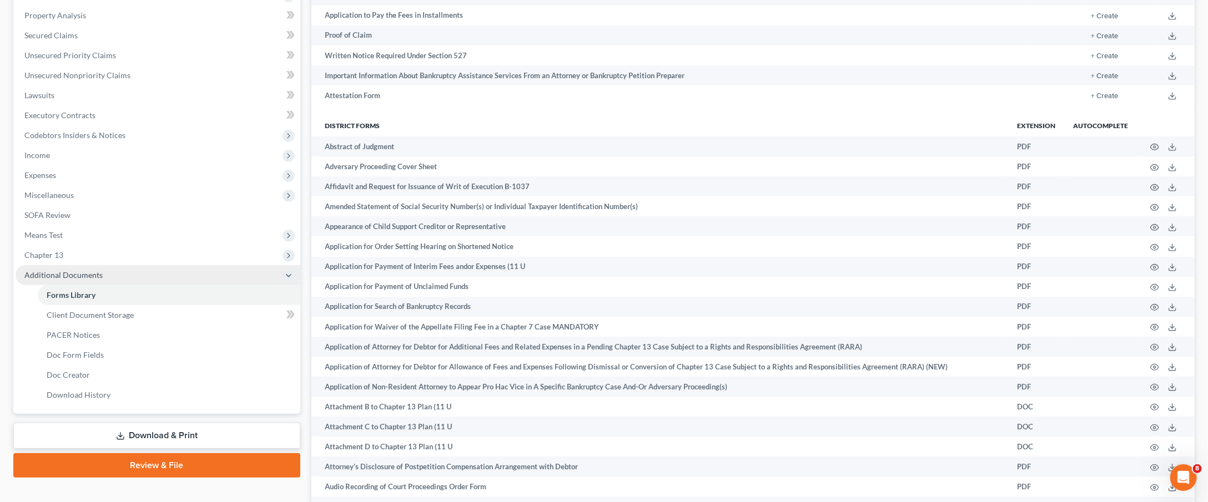
click at [90, 270] on span "Additional Documents" at bounding box center [63, 274] width 78 height 9
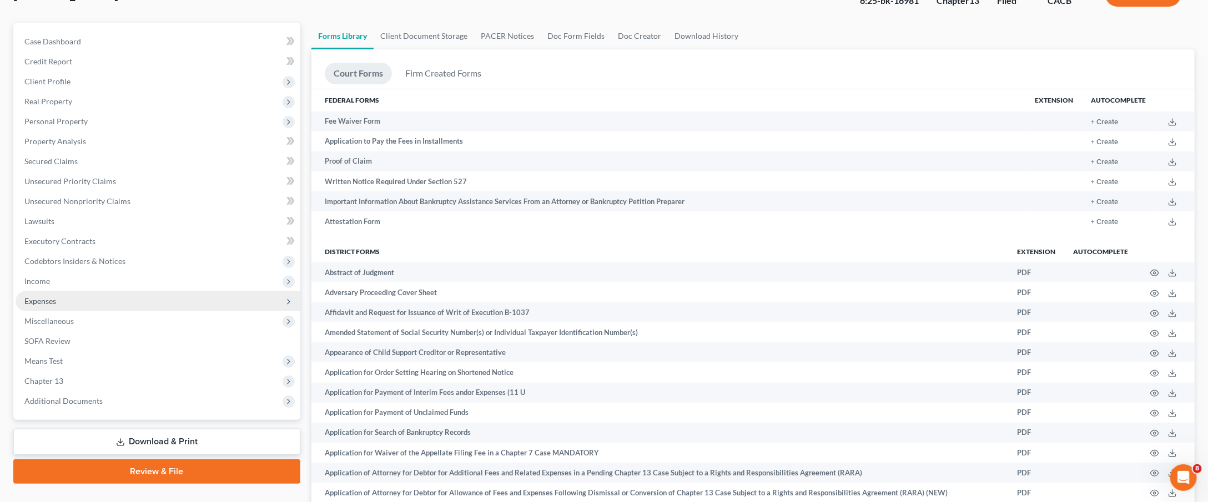
scroll to position [206, 0]
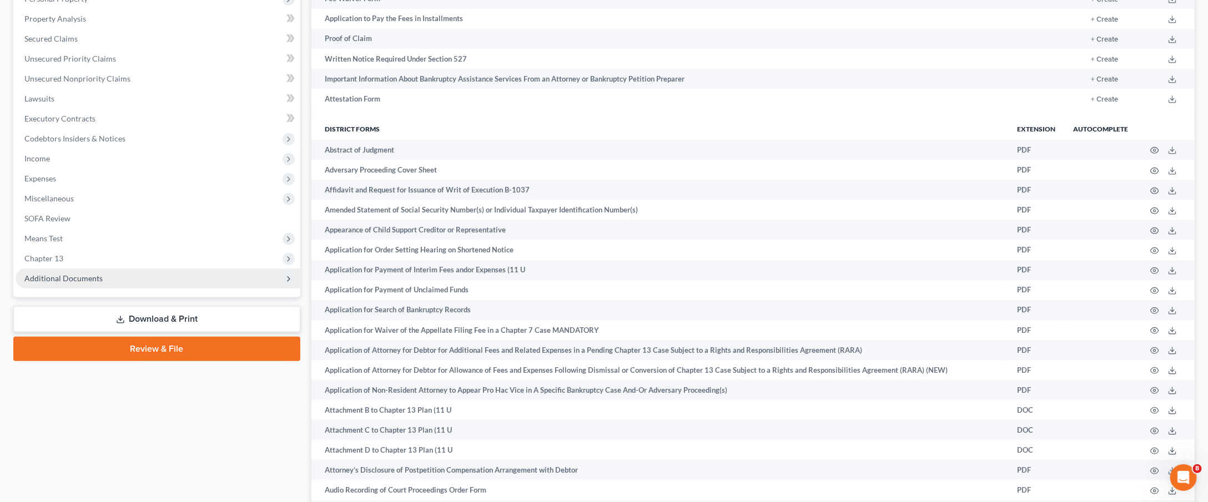
click at [73, 272] on span "Additional Documents" at bounding box center [158, 279] width 285 height 20
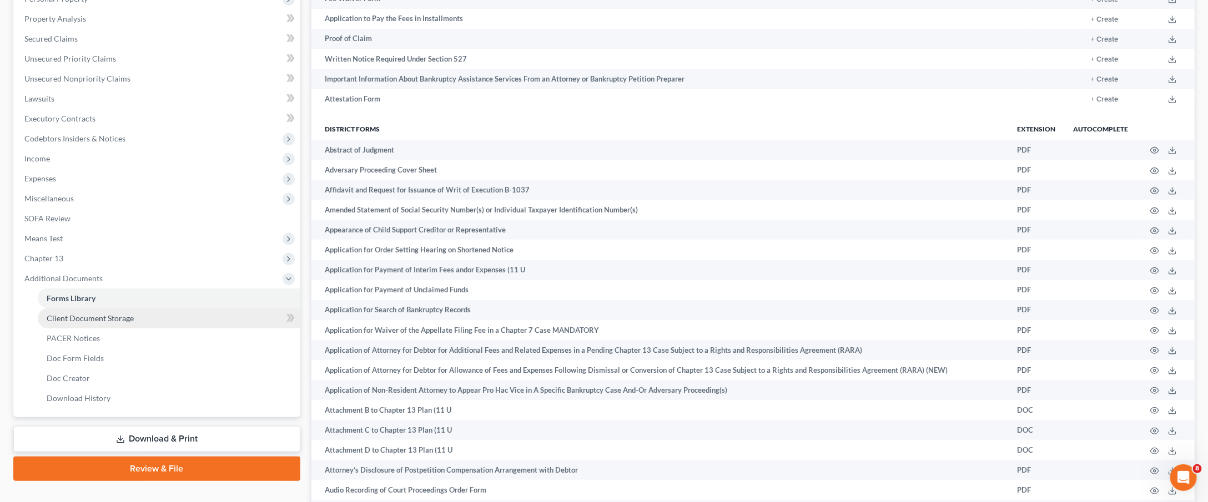
click at [93, 314] on span "Client Document Storage" at bounding box center [90, 318] width 87 height 9
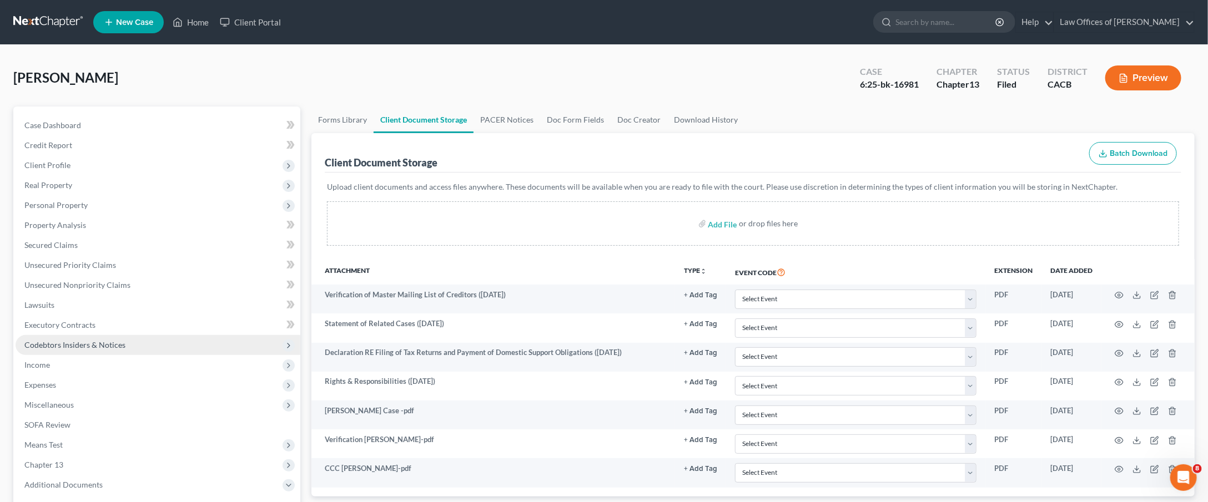
scroll to position [209, 0]
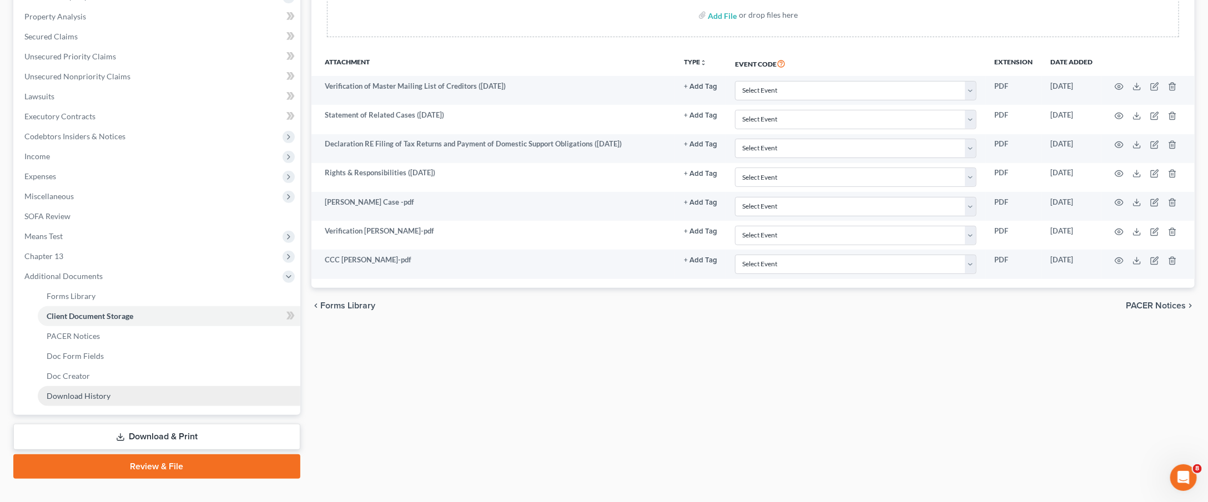
click at [84, 391] on span "Download History" at bounding box center [79, 395] width 64 height 9
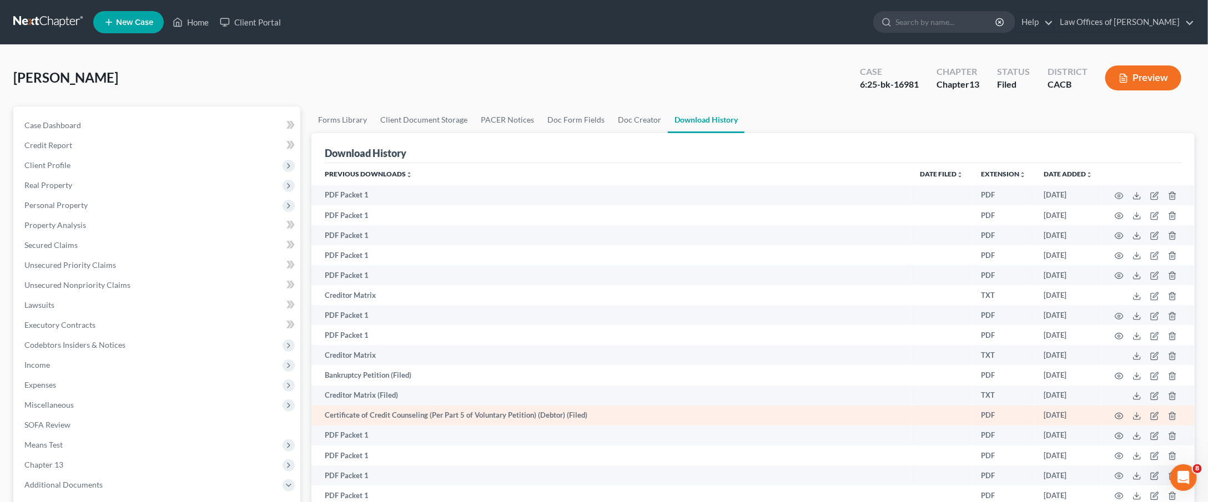
scroll to position [209, 0]
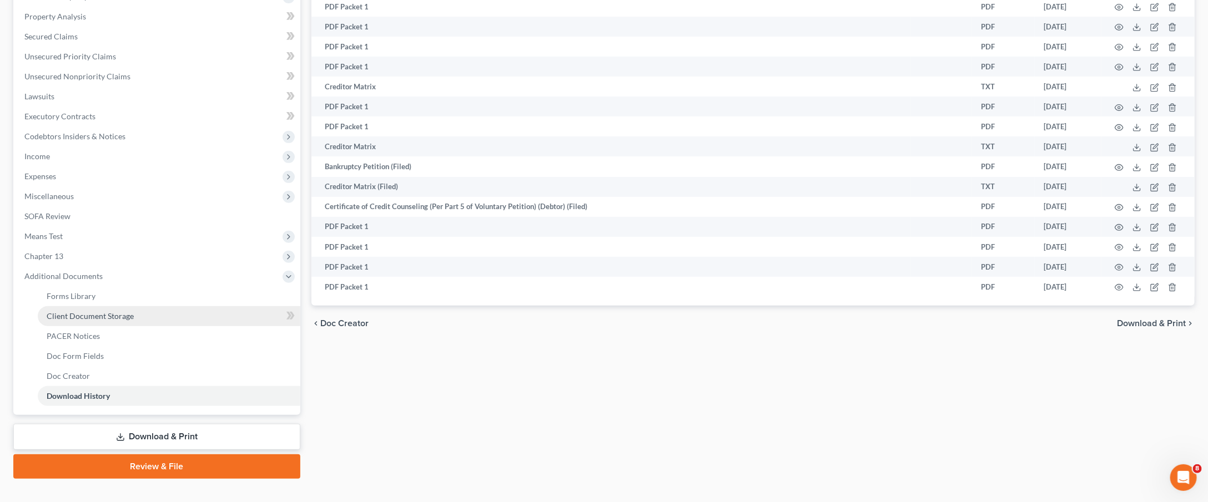
click at [112, 306] on link "Client Document Storage" at bounding box center [169, 316] width 263 height 20
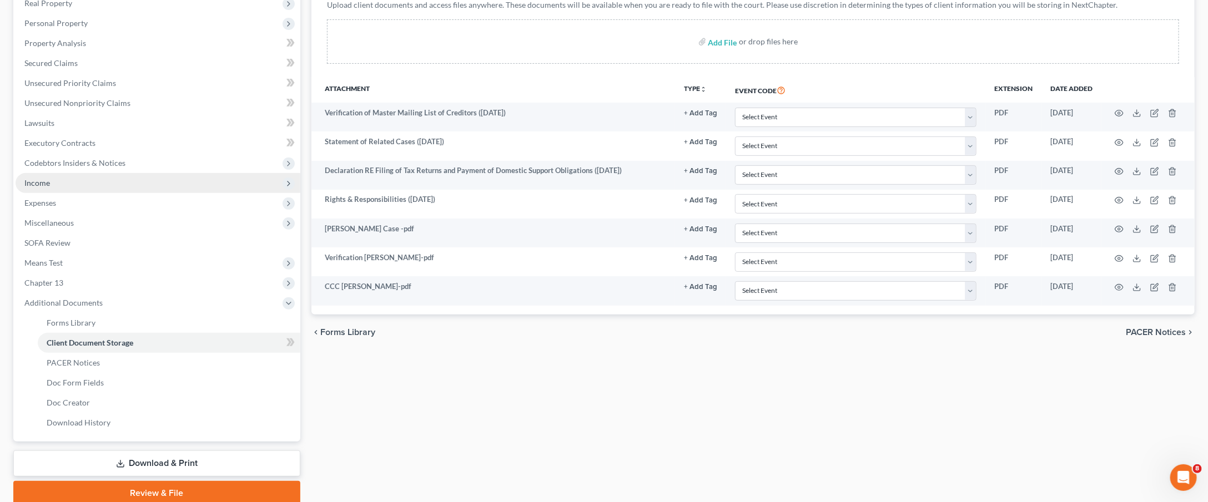
scroll to position [209, 0]
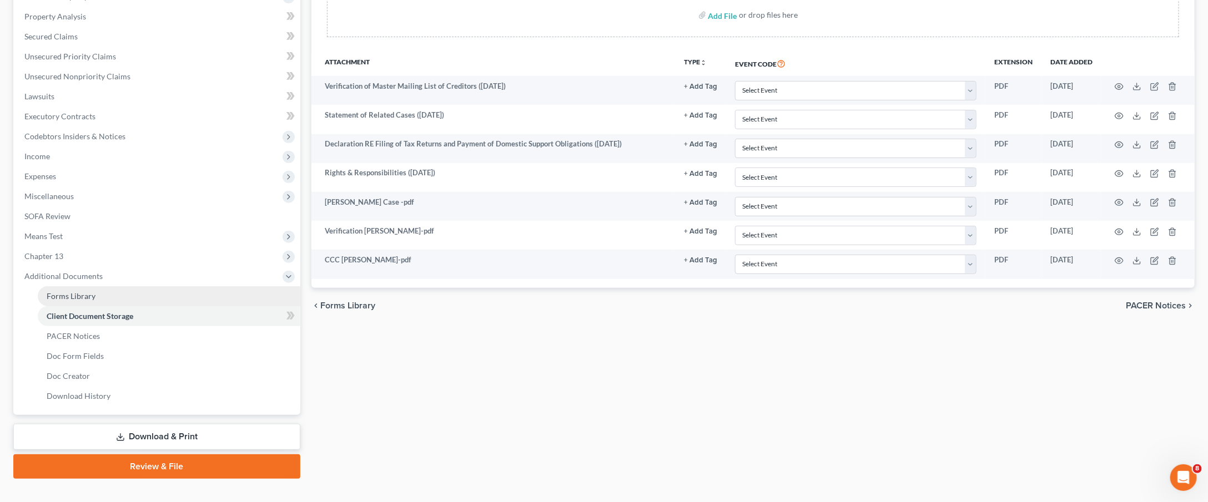
click at [171, 286] on link "Forms Library" at bounding box center [169, 296] width 263 height 20
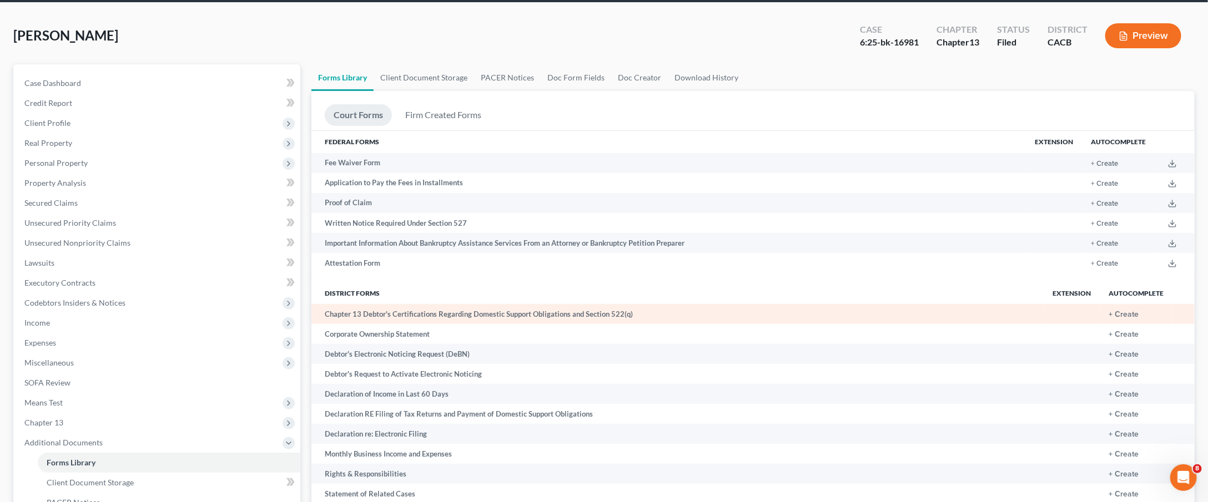
scroll to position [209, 0]
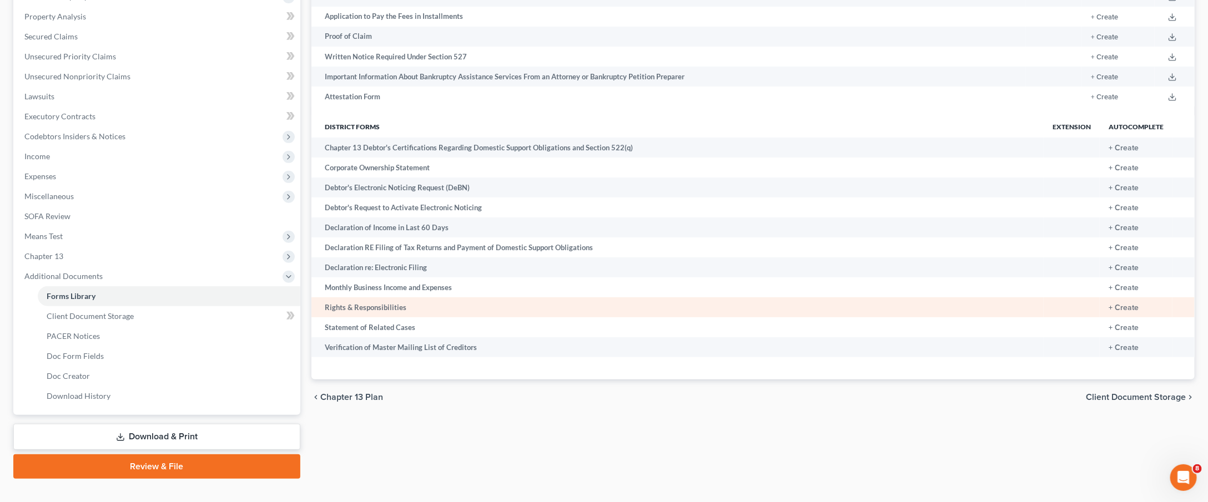
click at [377, 309] on td "Rights & Responsibilities" at bounding box center [677, 307] width 732 height 20
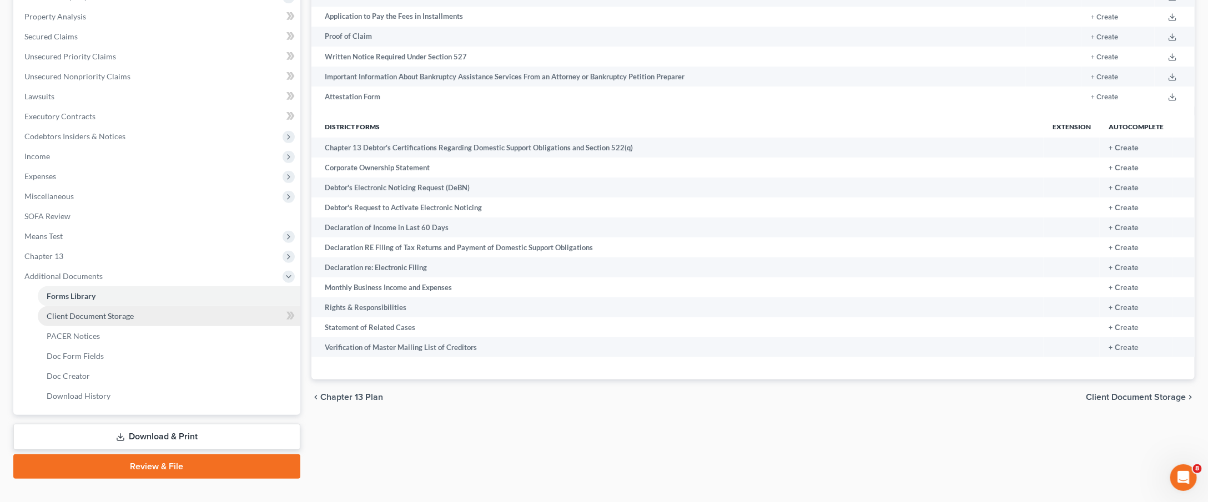
click at [110, 311] on span "Client Document Storage" at bounding box center [90, 315] width 87 height 9
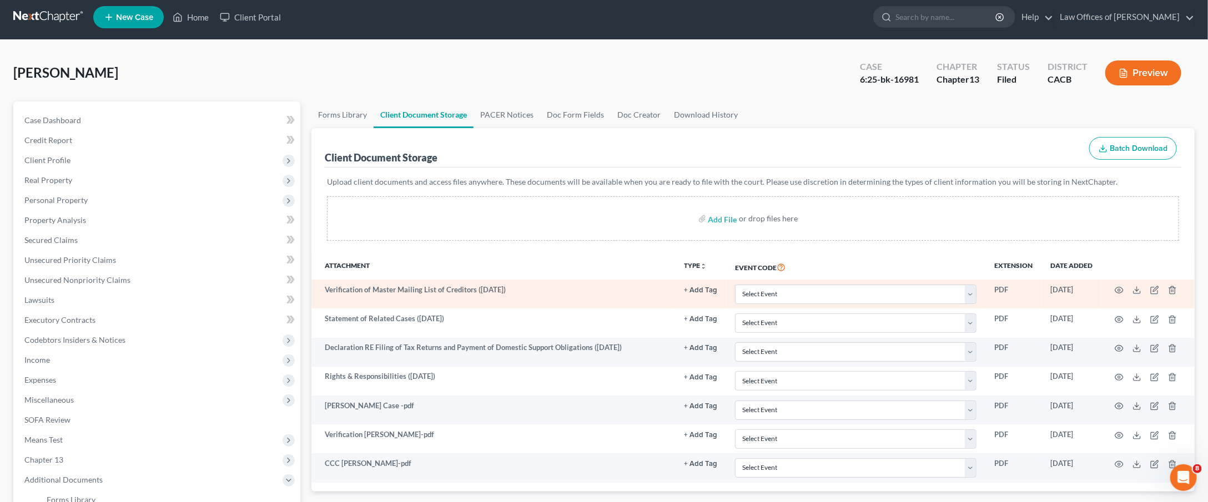
scroll to position [8, 0]
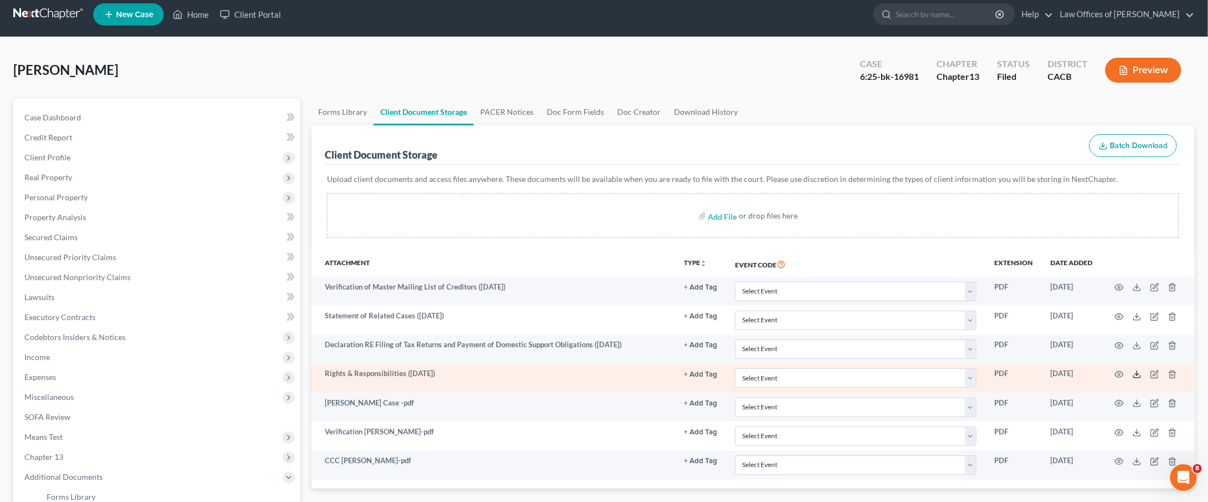
click at [1137, 376] on icon at bounding box center [1136, 374] width 9 height 9
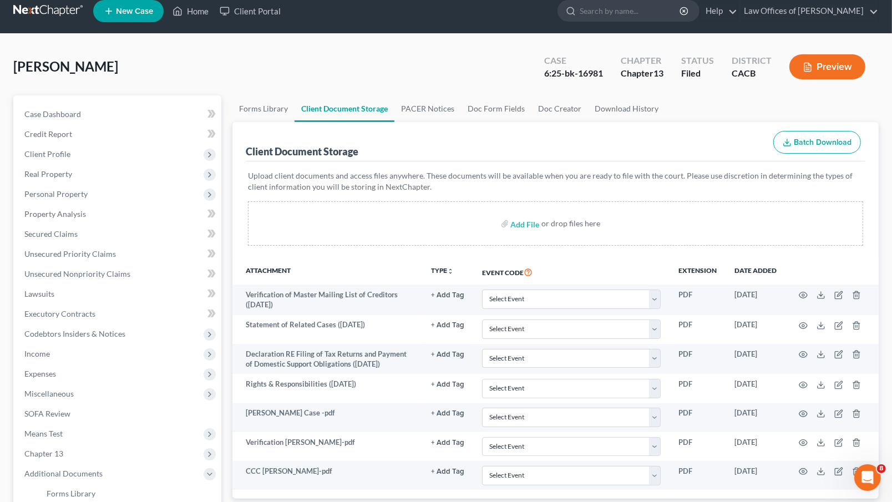
scroll to position [0, 0]
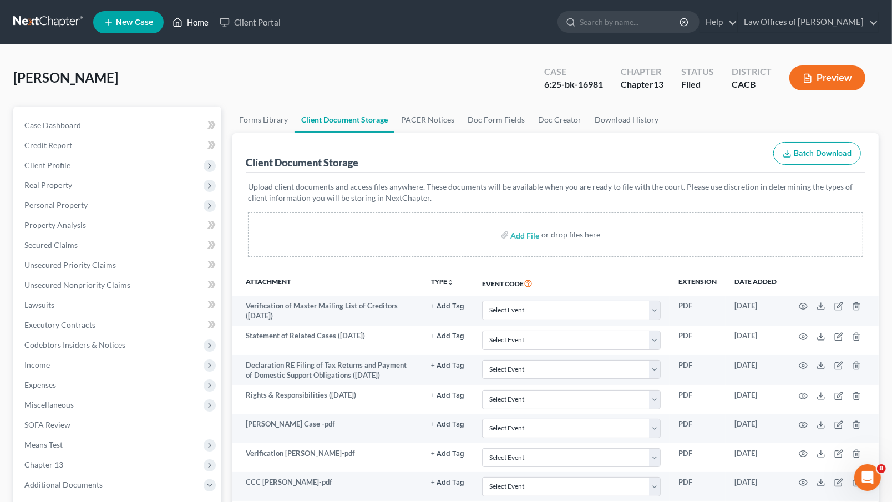
click at [198, 23] on link "Home" at bounding box center [190, 22] width 47 height 20
